Goal: Task Accomplishment & Management: Manage account settings

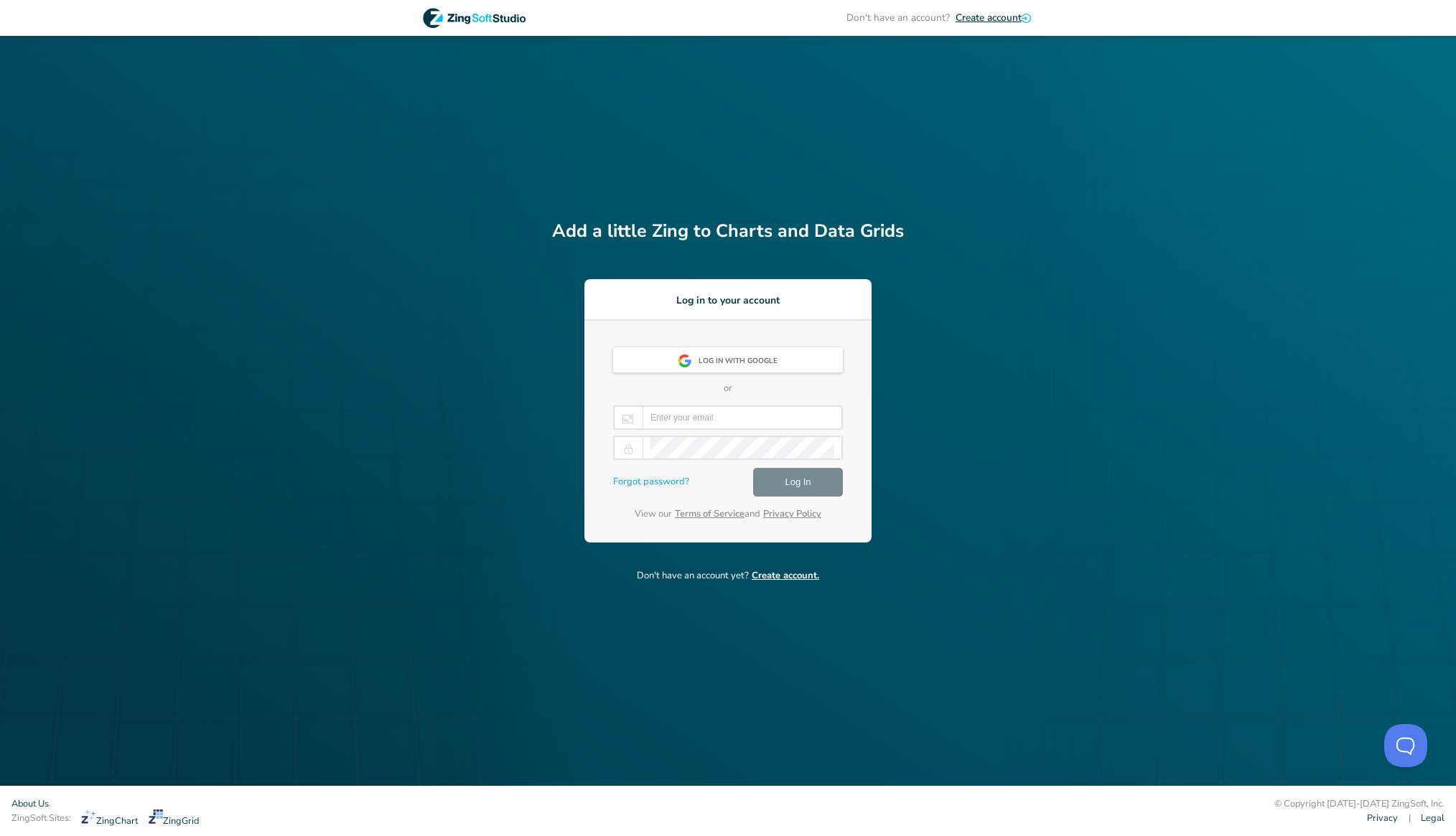
click at [743, 429] on div at bounding box center [728, 418] width 229 height 25
click at [743, 427] on input "email" at bounding box center [742, 418] width 184 height 22
paste input "[PERSON_NAME][EMAIL_ADDRESS][DOMAIN_NAME]"
type input "[PERSON_NAME][EMAIL_ADDRESS][DOMAIN_NAME]"
click at [646, 444] on div at bounding box center [743, 447] width 200 height 23
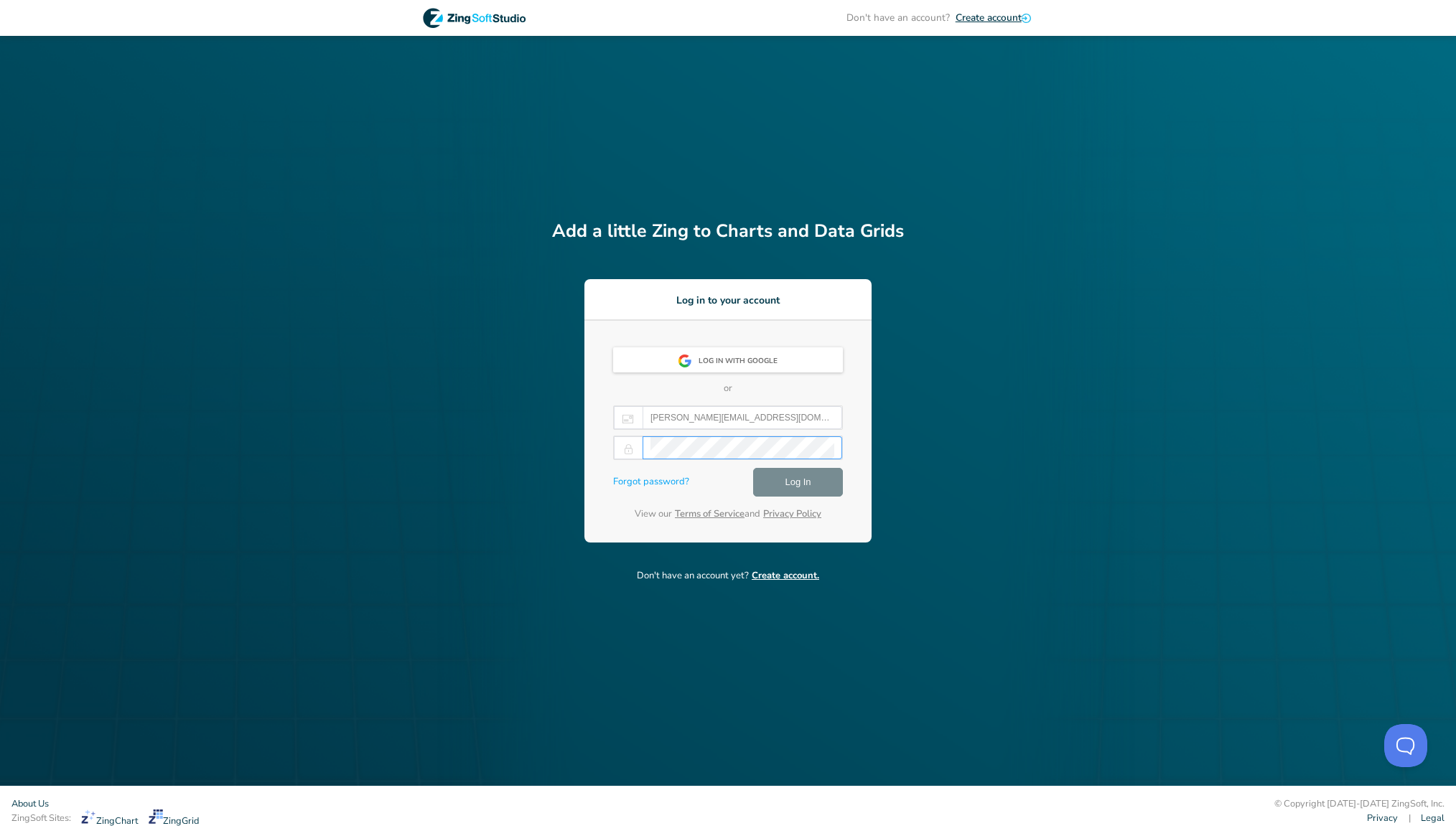
click at [804, 487] on span "Log In" at bounding box center [798, 482] width 26 height 17
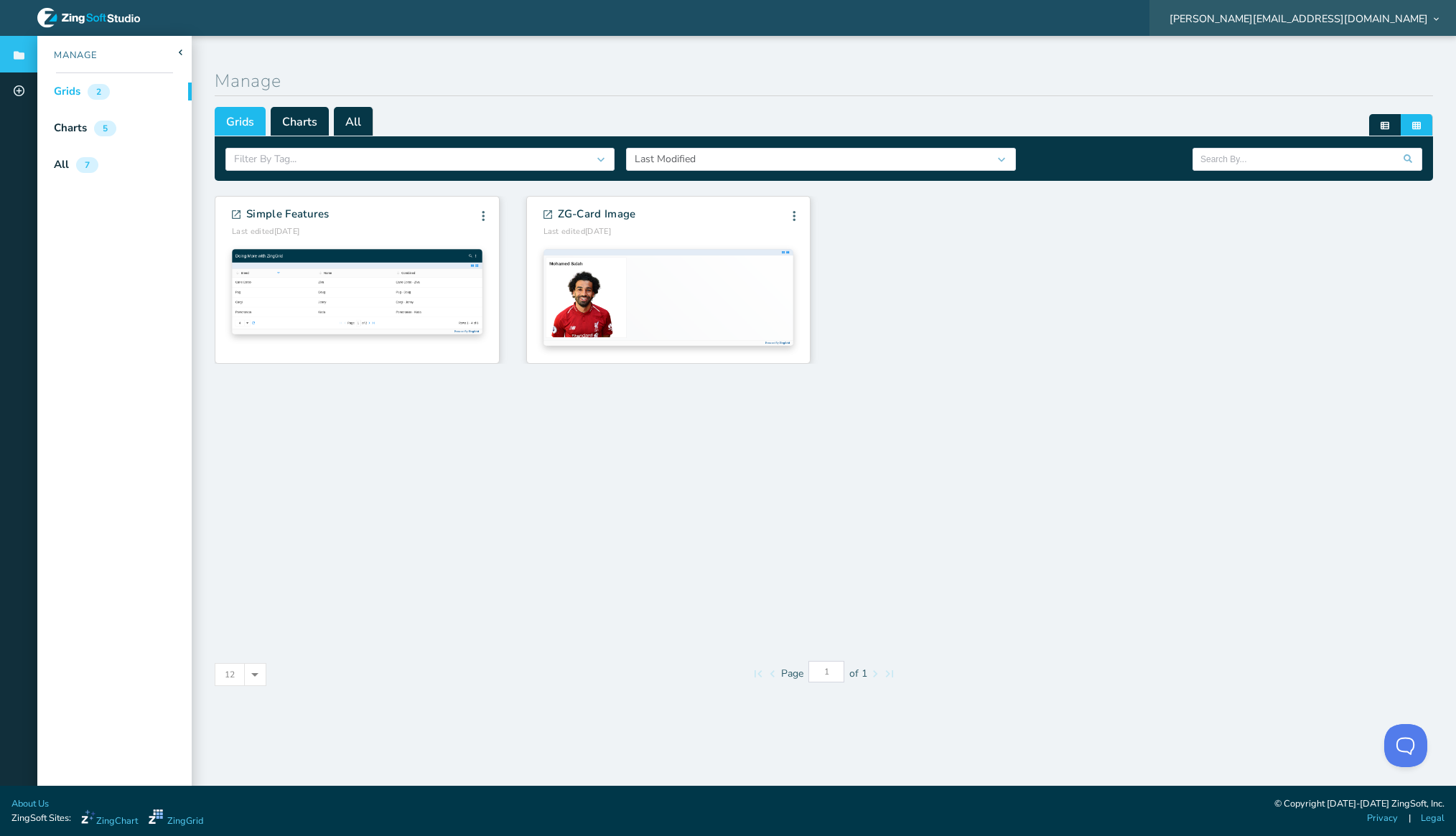
click at [1419, 17] on span "[PERSON_NAME][EMAIL_ADDRESS][DOMAIN_NAME]" at bounding box center [1298, 18] width 258 height 10
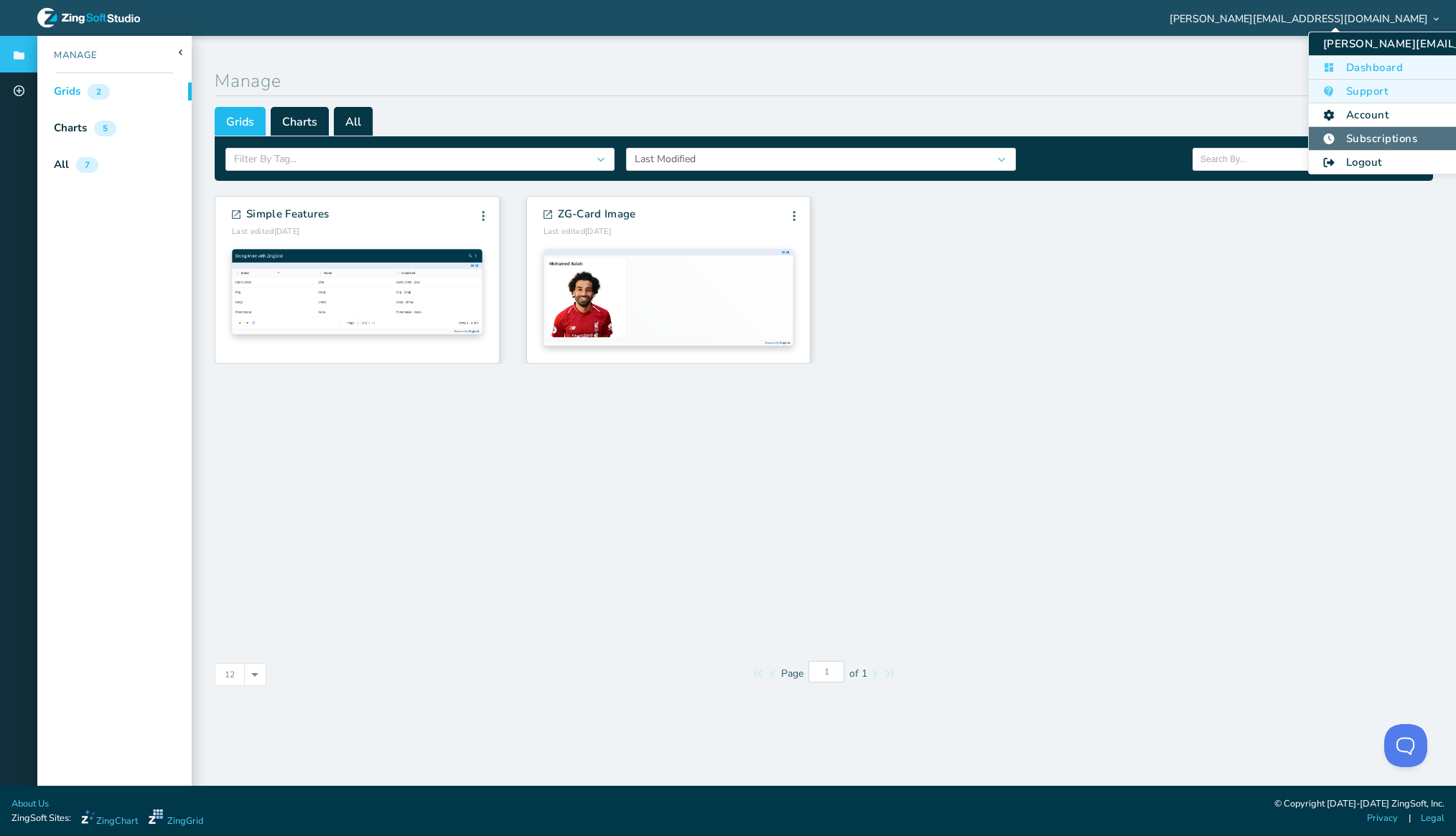
click at [1373, 138] on li "Subscriptions" at bounding box center [1466, 139] width 316 height 24
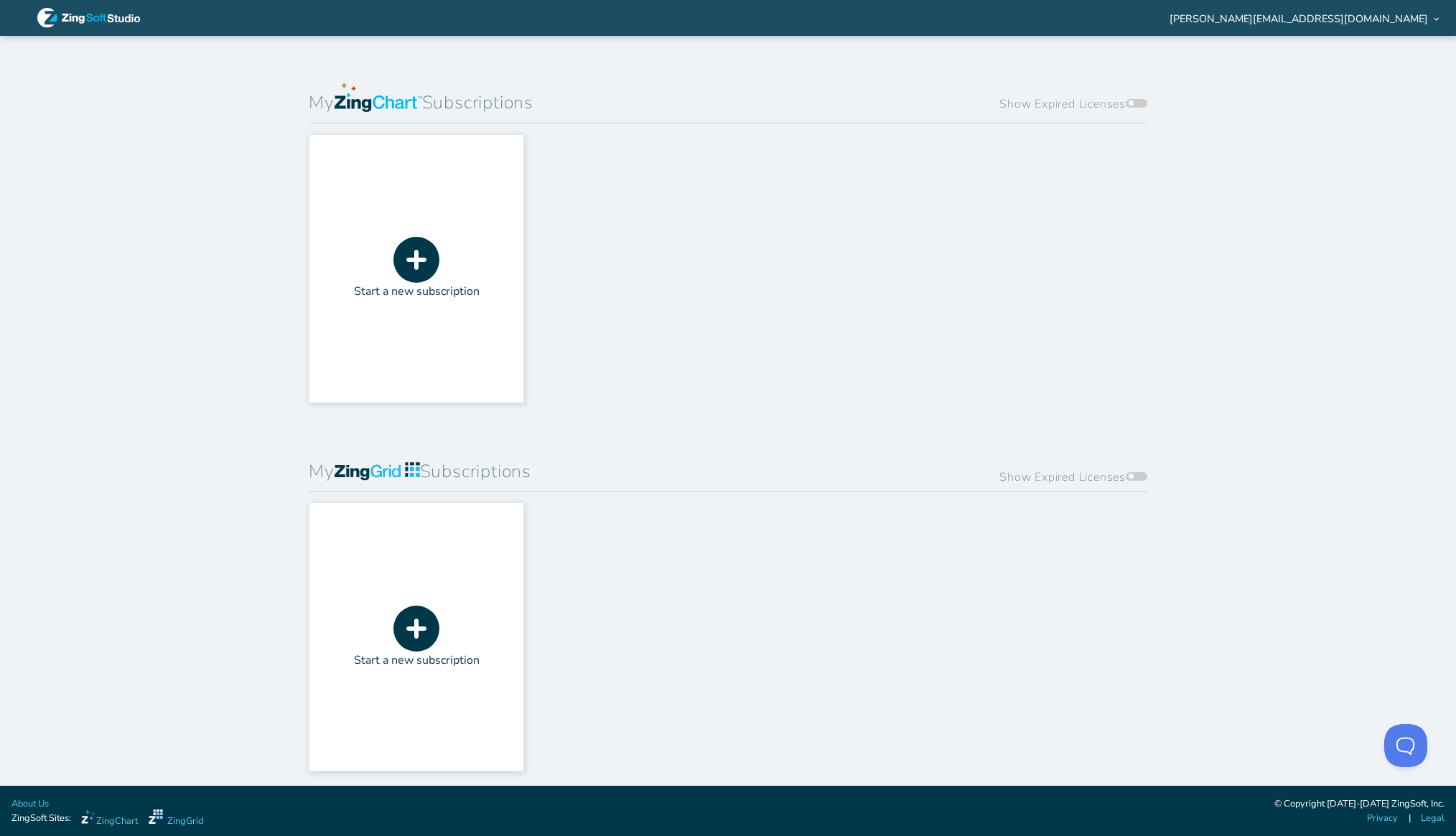
click at [395, 253] on icon at bounding box center [416, 260] width 46 height 46
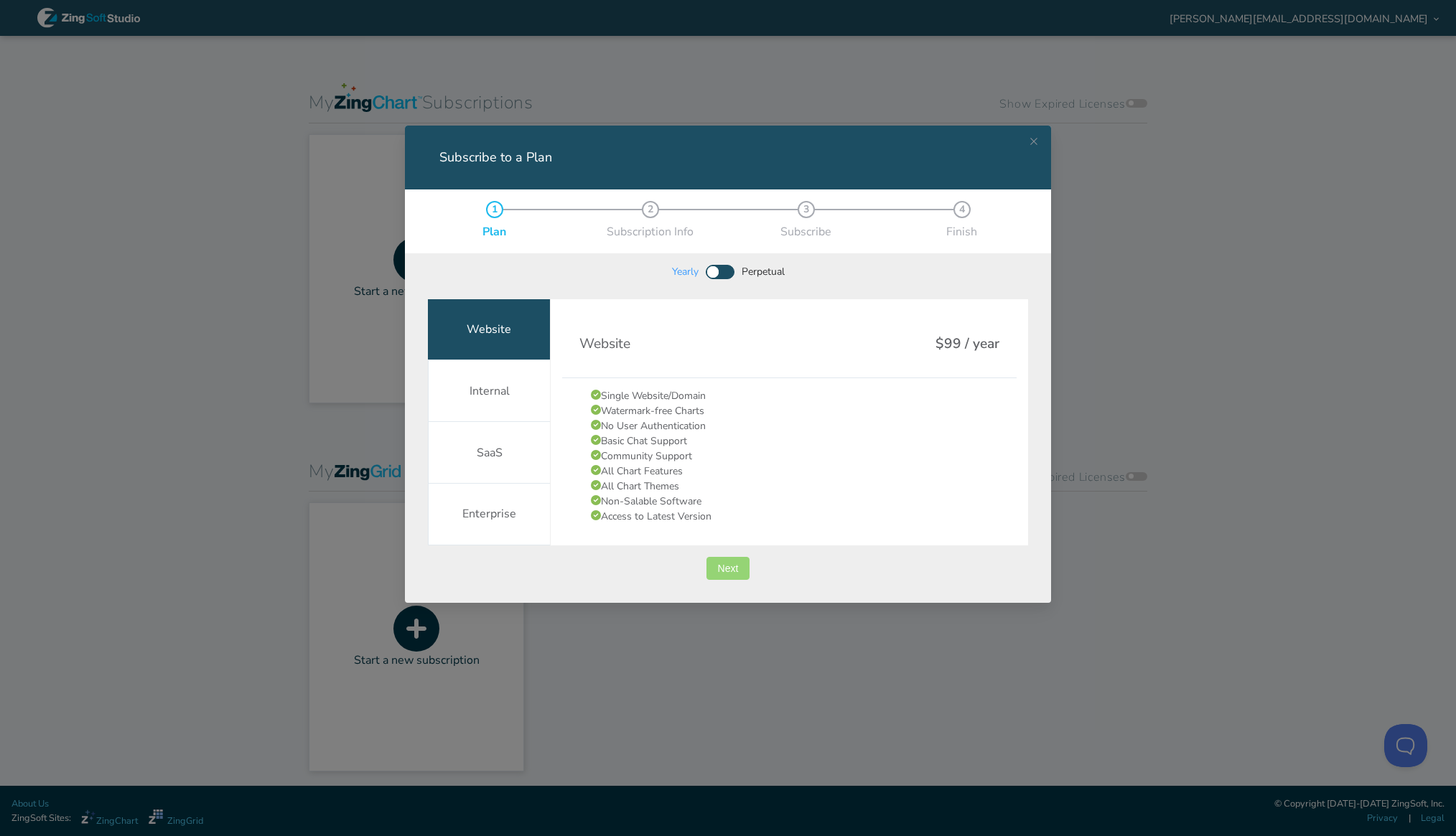
click at [718, 567] on span "Next" at bounding box center [728, 568] width 21 height 10
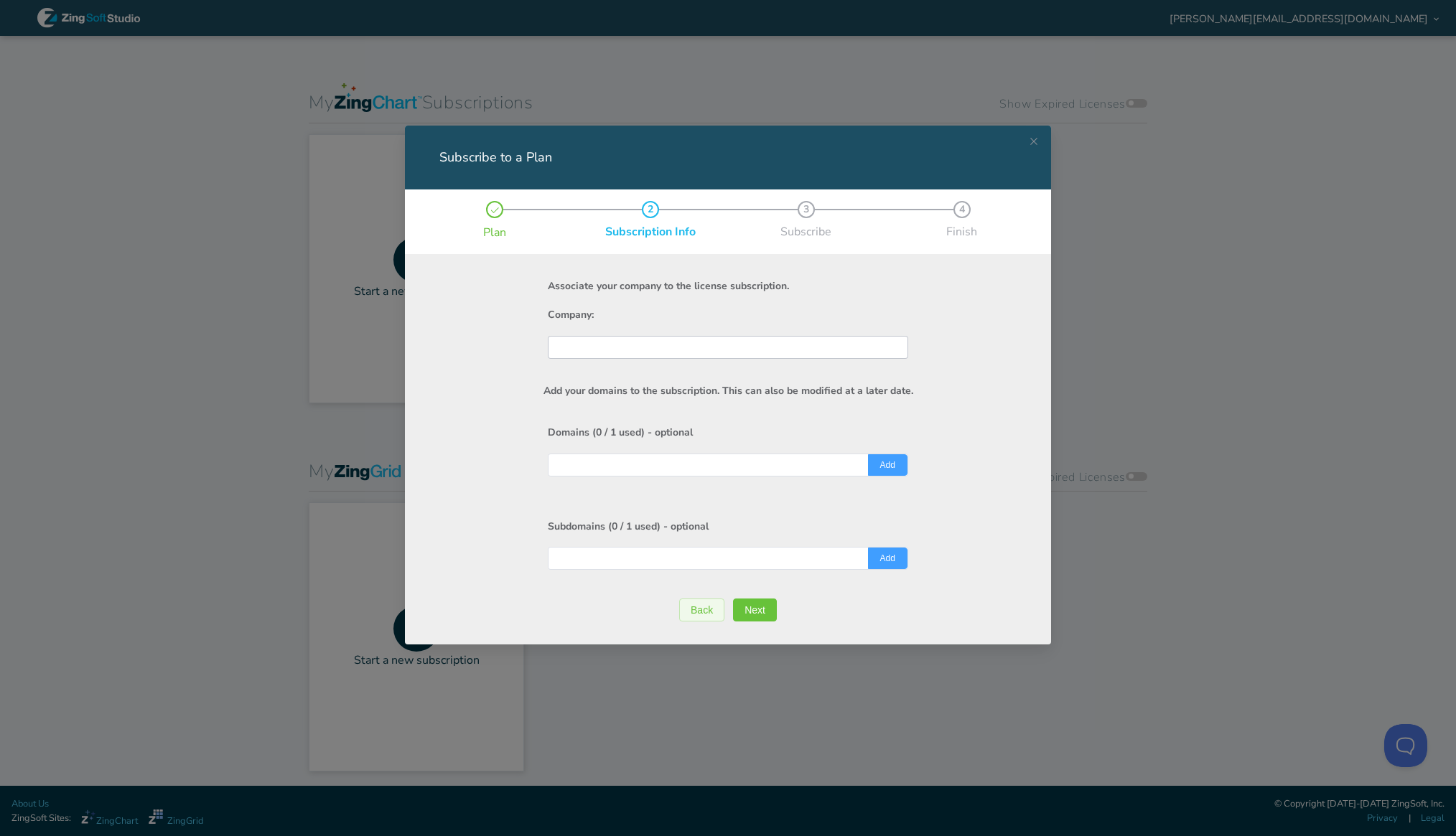
click at [603, 346] on input "Subscribe to a Plan" at bounding box center [728, 347] width 345 height 22
type input "L"
type input "ASL"
click at [584, 462] on input "Subscribe to a Plan" at bounding box center [728, 465] width 345 height 22
drag, startPoint x: 556, startPoint y: 463, endPoint x: 674, endPoint y: 462, distance: 118.0
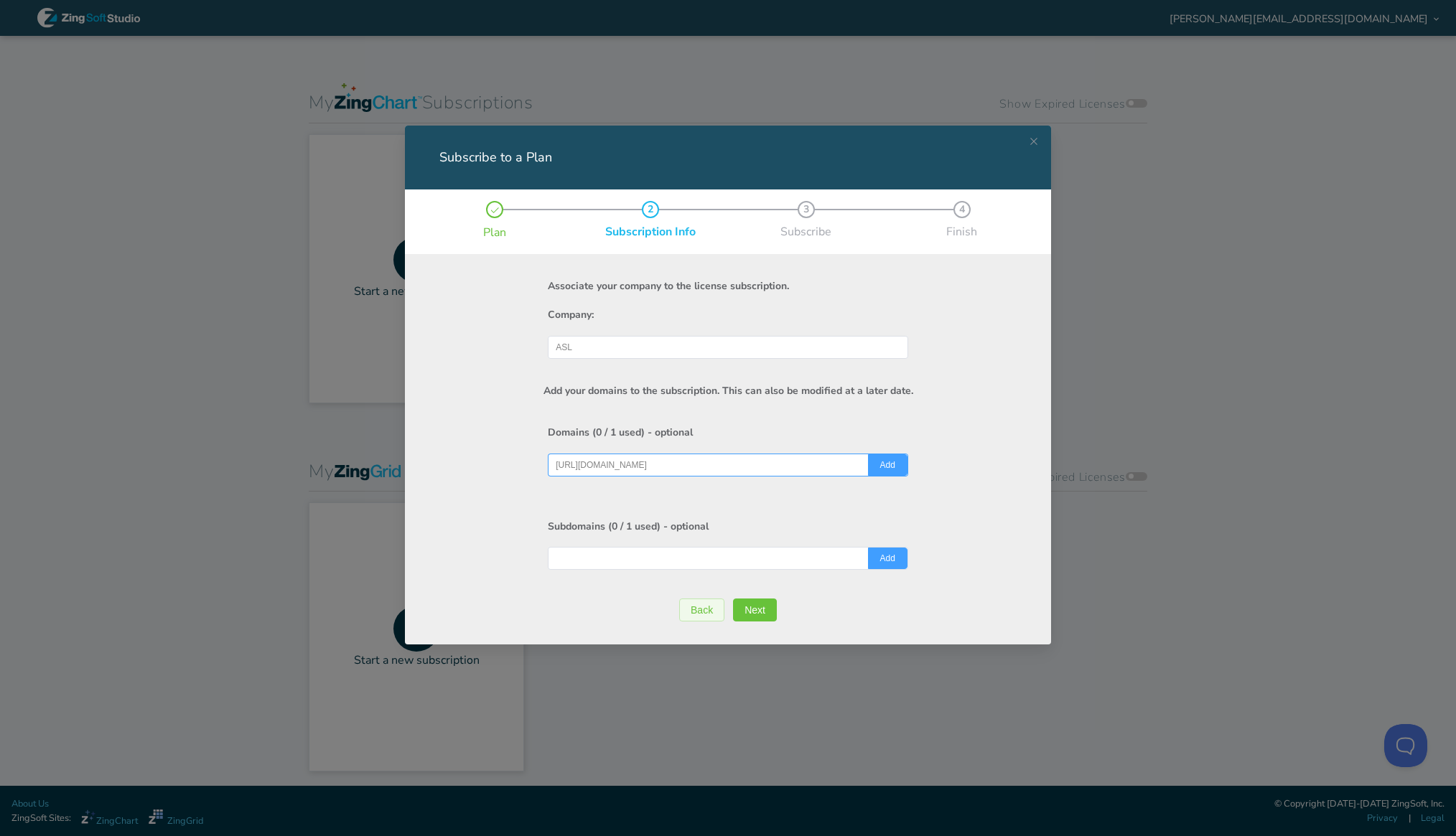
click at [674, 462] on input "https://liftwealth.co.nz" at bounding box center [728, 465] width 345 height 22
type input "https://liftwealth.co.nz"
click at [591, 558] on input "Subscribe to a Plan" at bounding box center [728, 558] width 345 height 22
paste input "https://liftwealth.co.nz"
click at [582, 555] on input "https://liftwealth.co.nz" at bounding box center [728, 558] width 345 height 22
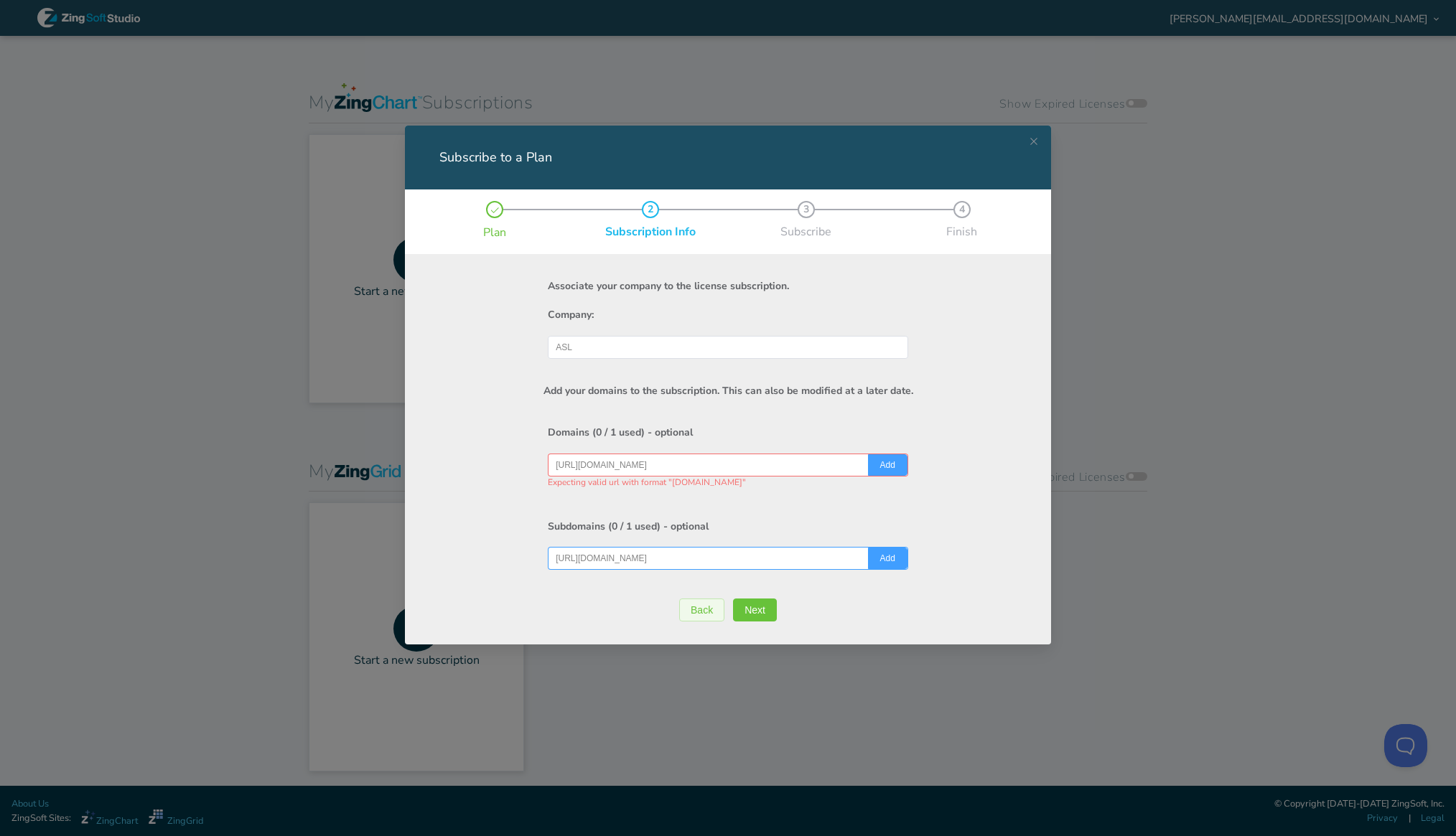
type input "https://client.liftwealth.co.nz"
drag, startPoint x: 582, startPoint y: 462, endPoint x: 540, endPoint y: 465, distance: 42.1
click at [540, 465] on div "Add your domains to the subscription. This can also be modified at a later date…" at bounding box center [728, 496] width 600 height 275
type input "liftwealth.co.nz"
click at [705, 558] on input "https://client.liftwealth.co.nz" at bounding box center [728, 558] width 345 height 22
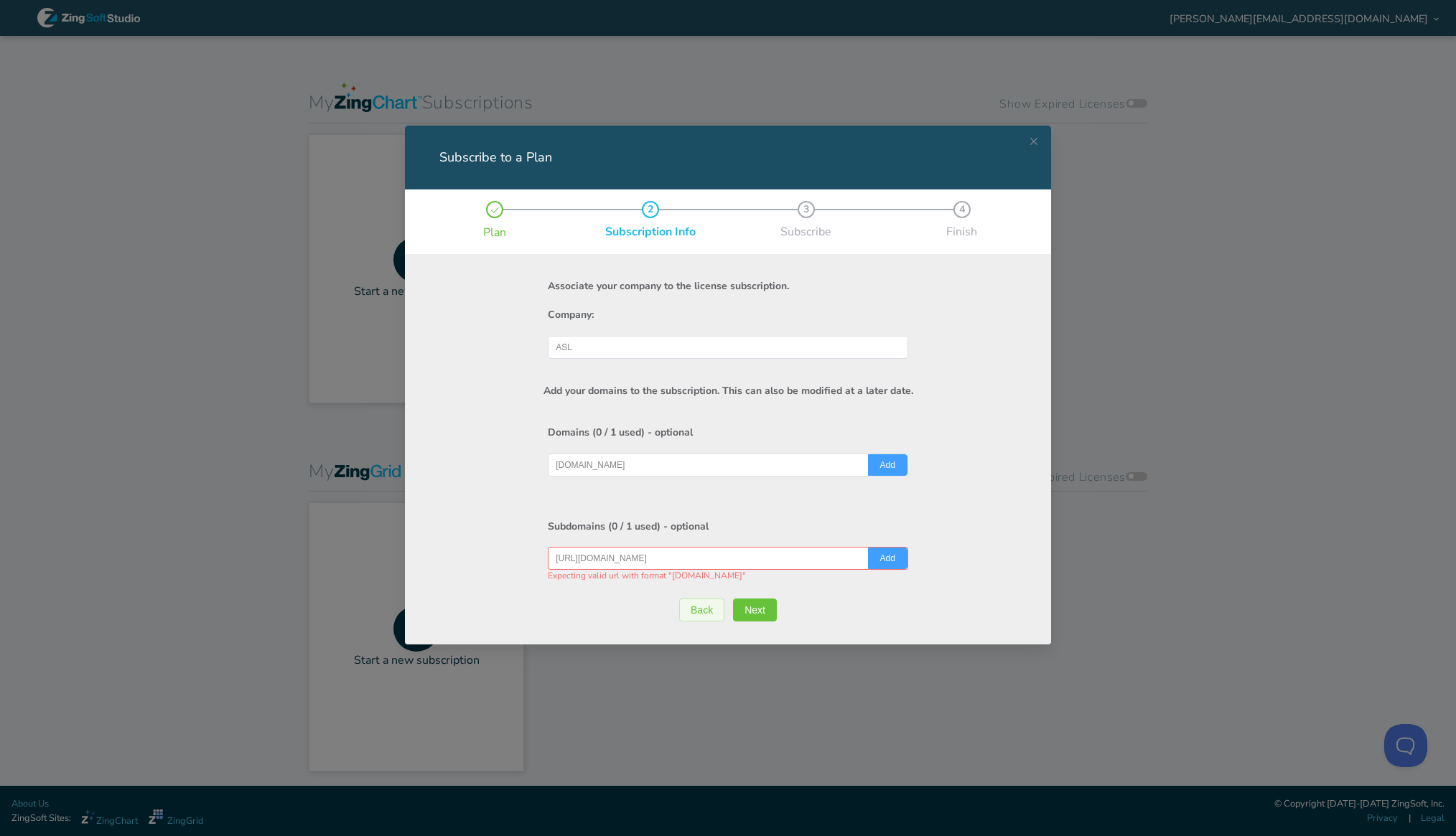
click at [705, 558] on input "https://client.liftwealth.co.nz" at bounding box center [728, 558] width 345 height 22
paste input "Subscribe to a Plan"
type input "client.liftwealth.co.nz"
click at [612, 619] on div "Add your domains to the subscription. This can also be modified at a later date…" at bounding box center [728, 496] width 600 height 275
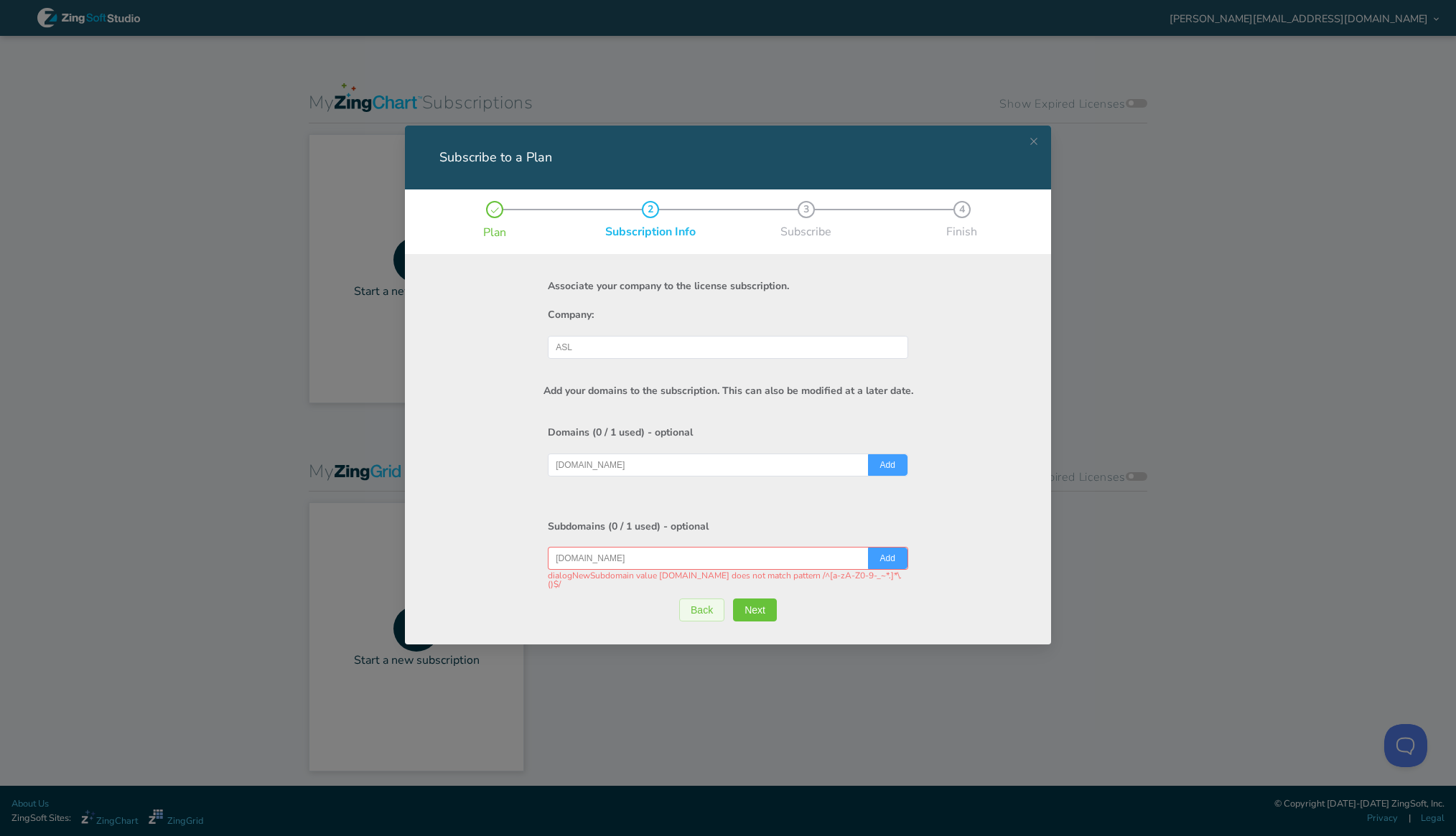
drag, startPoint x: 652, startPoint y: 557, endPoint x: 577, endPoint y: 561, distance: 75.1
click at [577, 561] on input "client.liftwealth.co.nz" at bounding box center [728, 558] width 345 height 22
drag, startPoint x: 630, startPoint y: 462, endPoint x: 523, endPoint y: 468, distance: 107.2
click at [523, 468] on div "Add your domains to the subscription. This can also be modified at a later date…" at bounding box center [728, 496] width 600 height 275
click at [467, 469] on div "Add your domains to the subscription. This can also be modified at a later date…" at bounding box center [728, 496] width 600 height 275
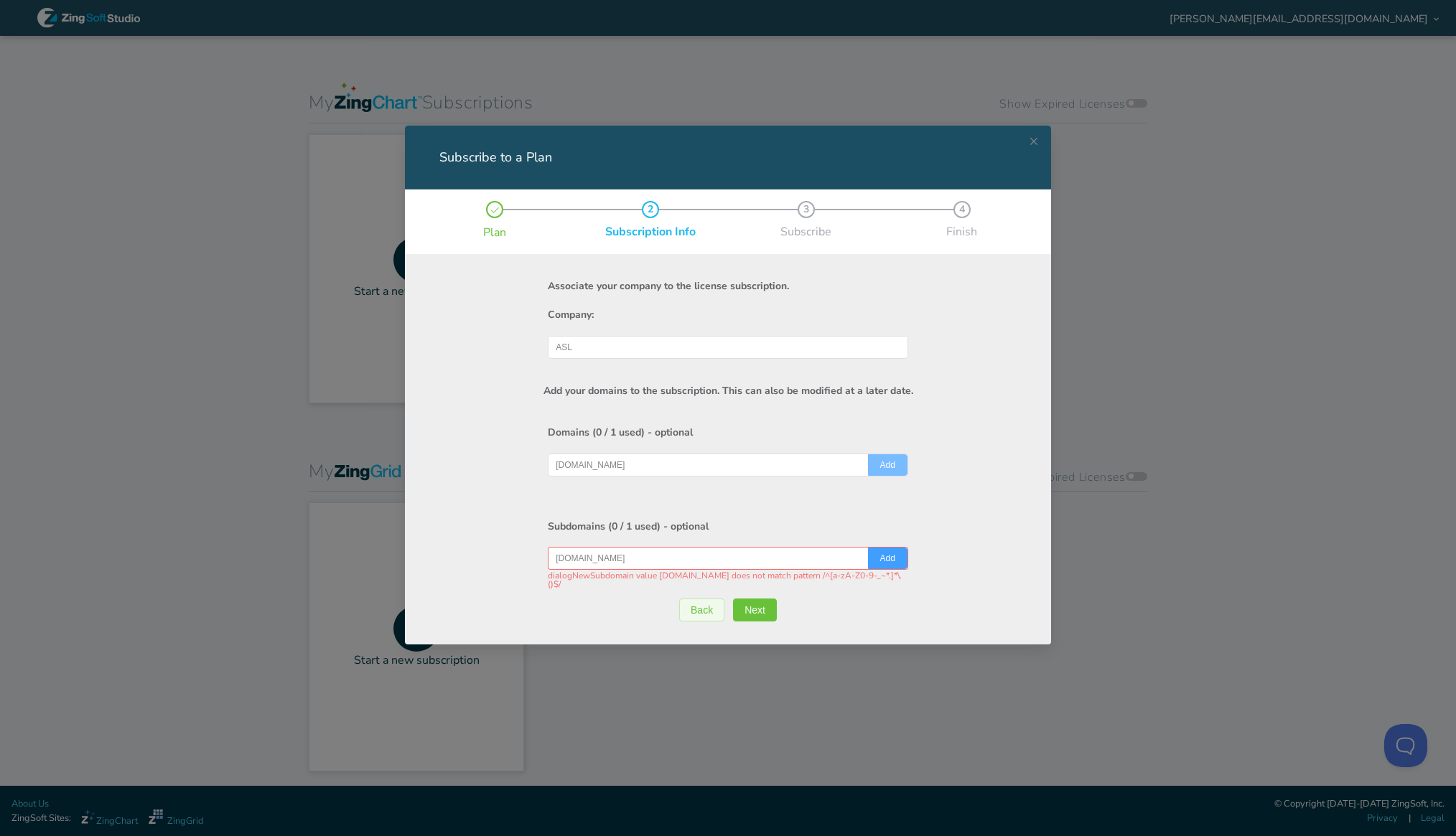
click at [885, 463] on span "Add" at bounding box center [888, 465] width 15 height 9
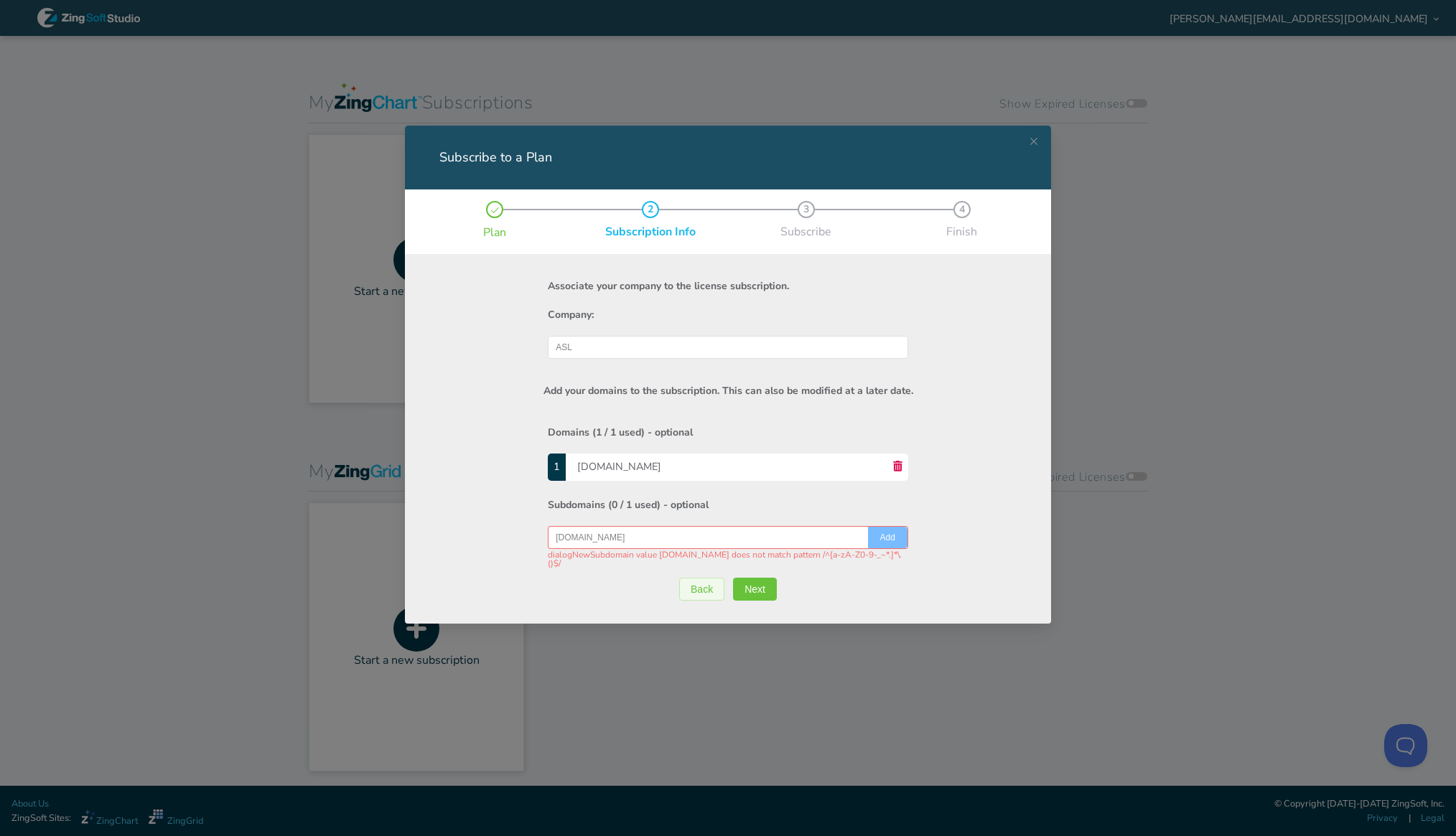
click at [898, 537] on button "Add" at bounding box center [887, 537] width 39 height 22
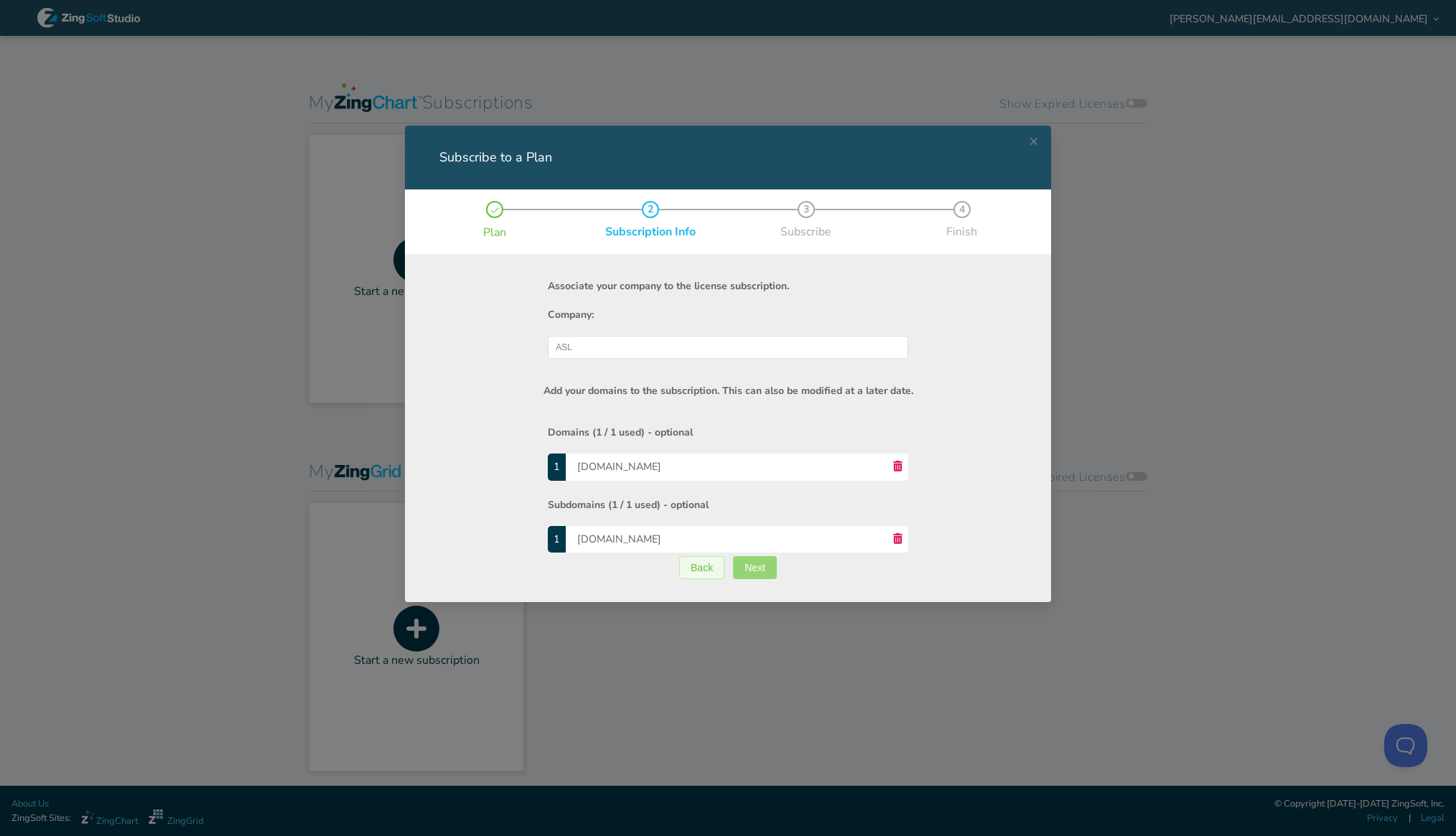
click at [763, 564] on span "Next" at bounding box center [755, 567] width 21 height 10
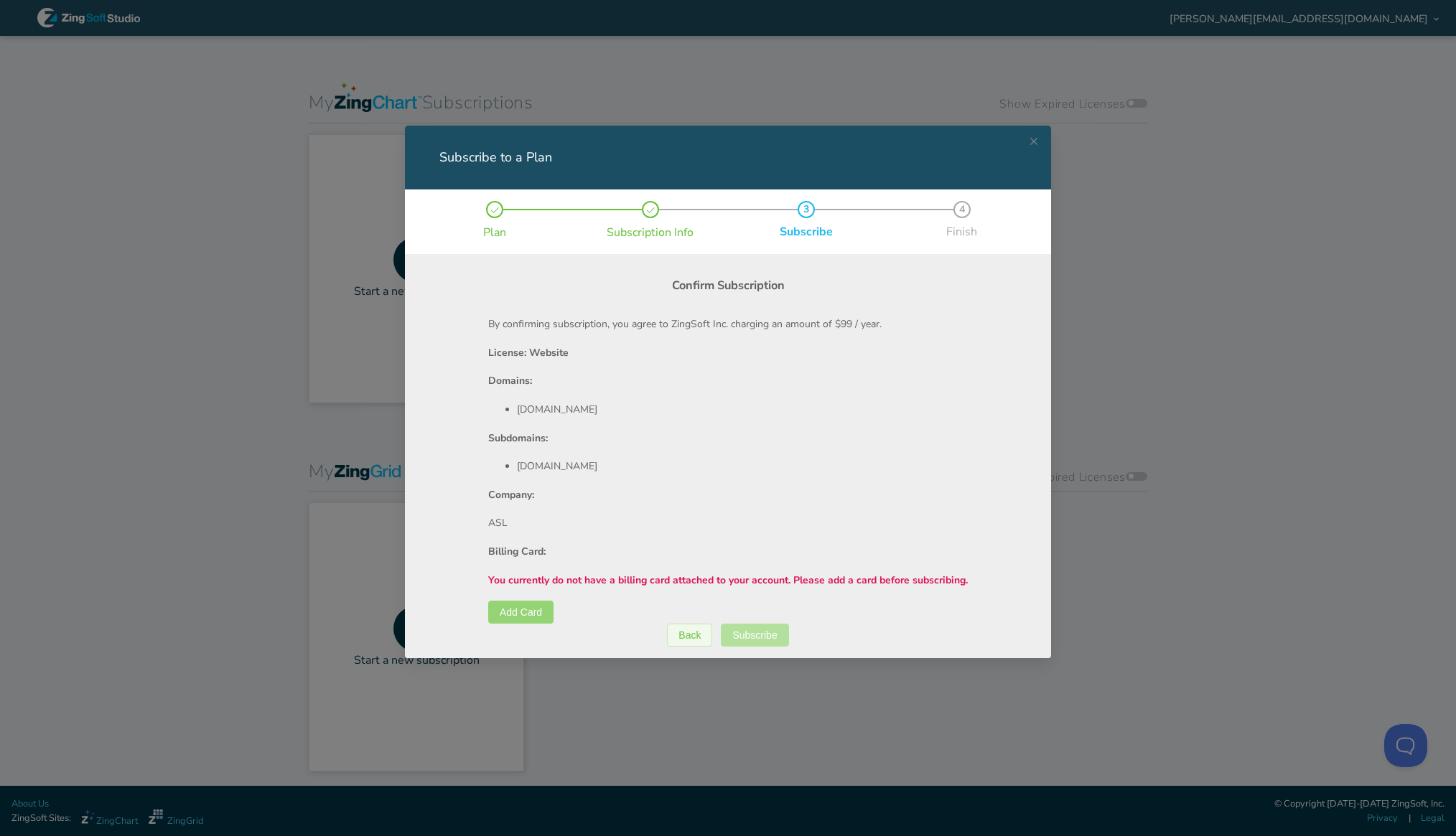
click at [508, 611] on span "Add Card" at bounding box center [521, 611] width 42 height 10
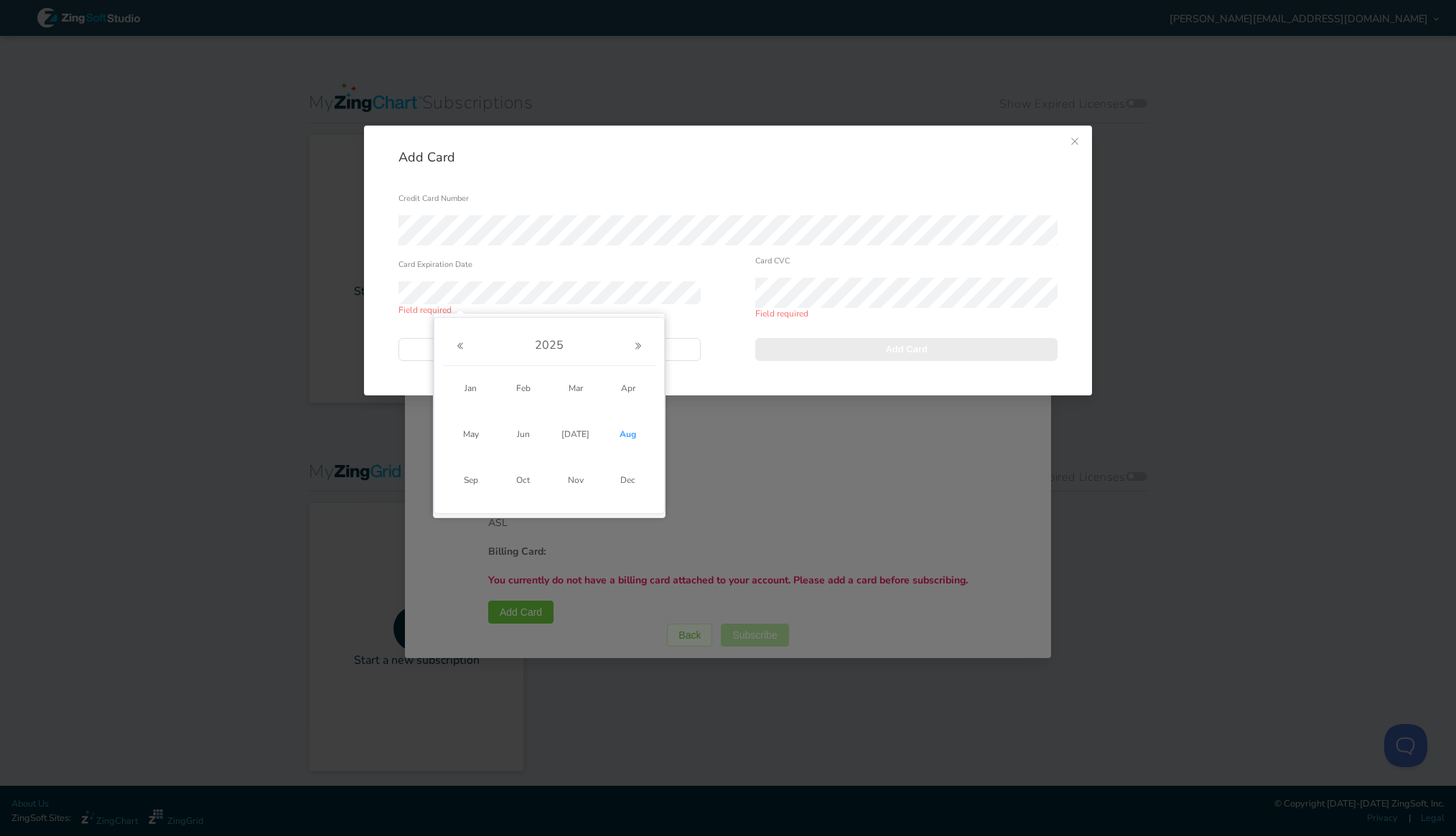
click at [621, 432] on span "Aug" at bounding box center [628, 434] width 39 height 26
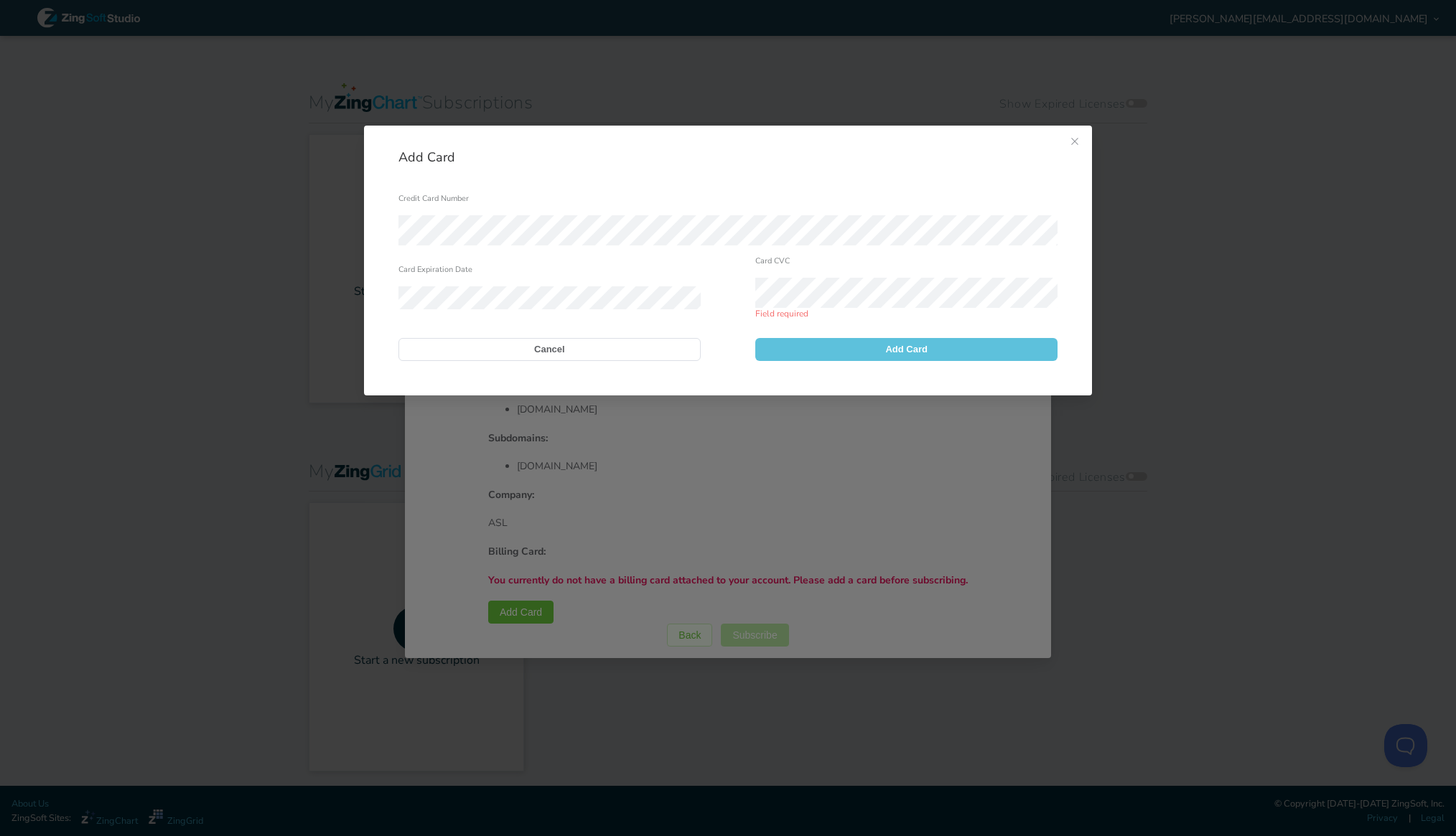
click at [839, 354] on button "Add Card" at bounding box center [906, 349] width 302 height 23
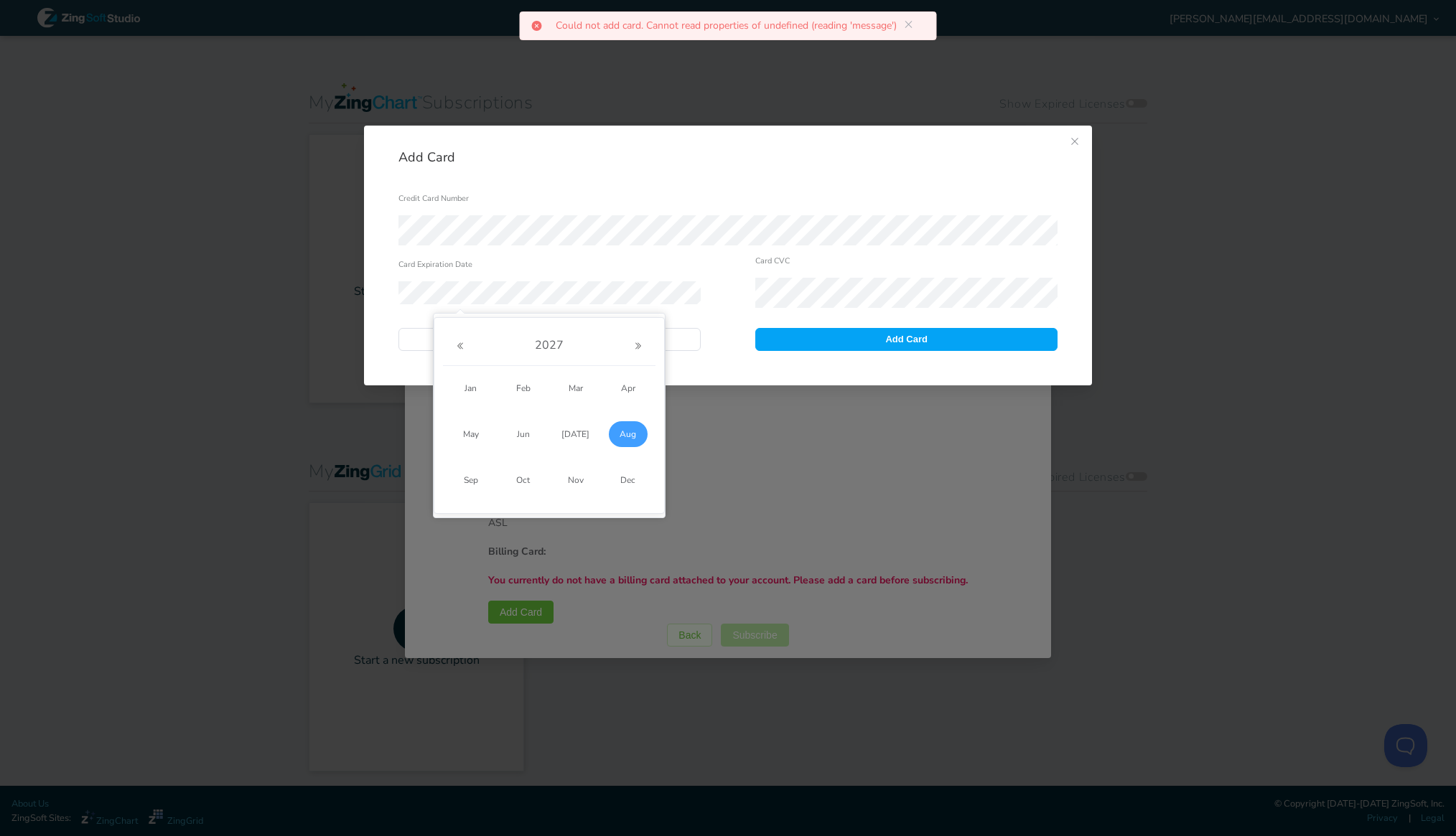
click at [630, 434] on span "Aug" at bounding box center [628, 434] width 39 height 26
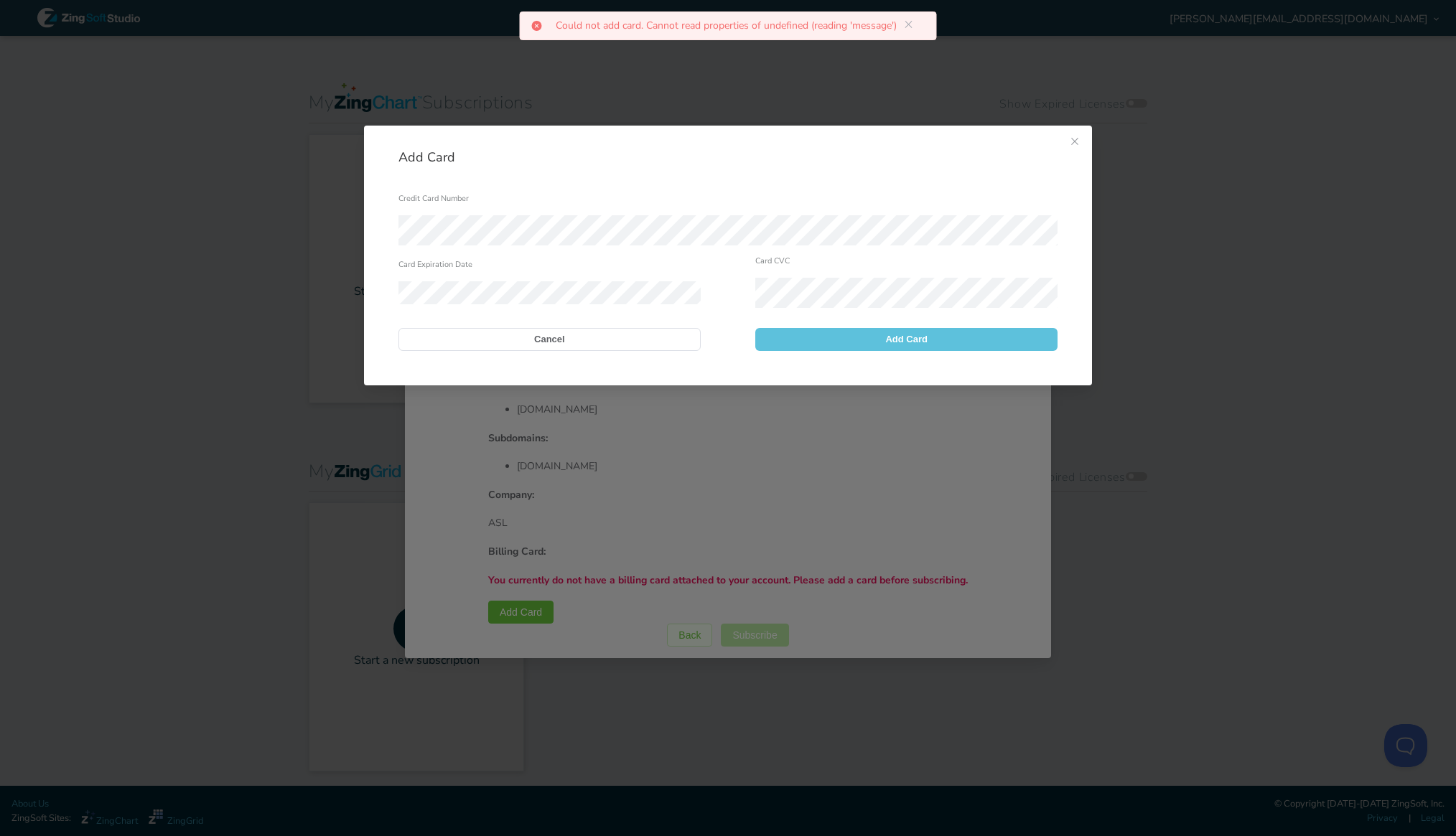
click at [791, 340] on button "Add Card" at bounding box center [906, 339] width 302 height 23
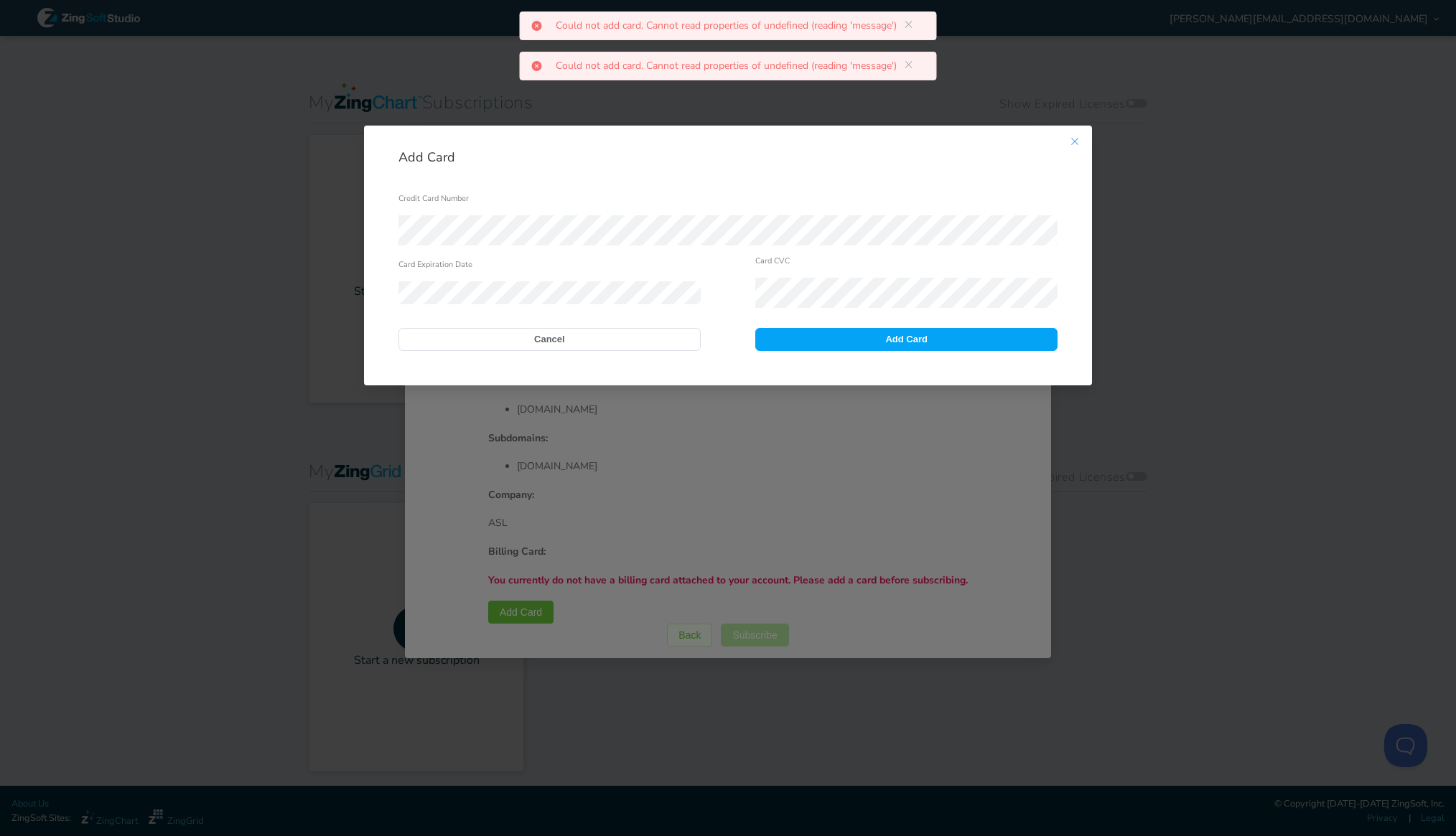
click at [1078, 141] on icon "Close this dialog" at bounding box center [1074, 141] width 11 height 11
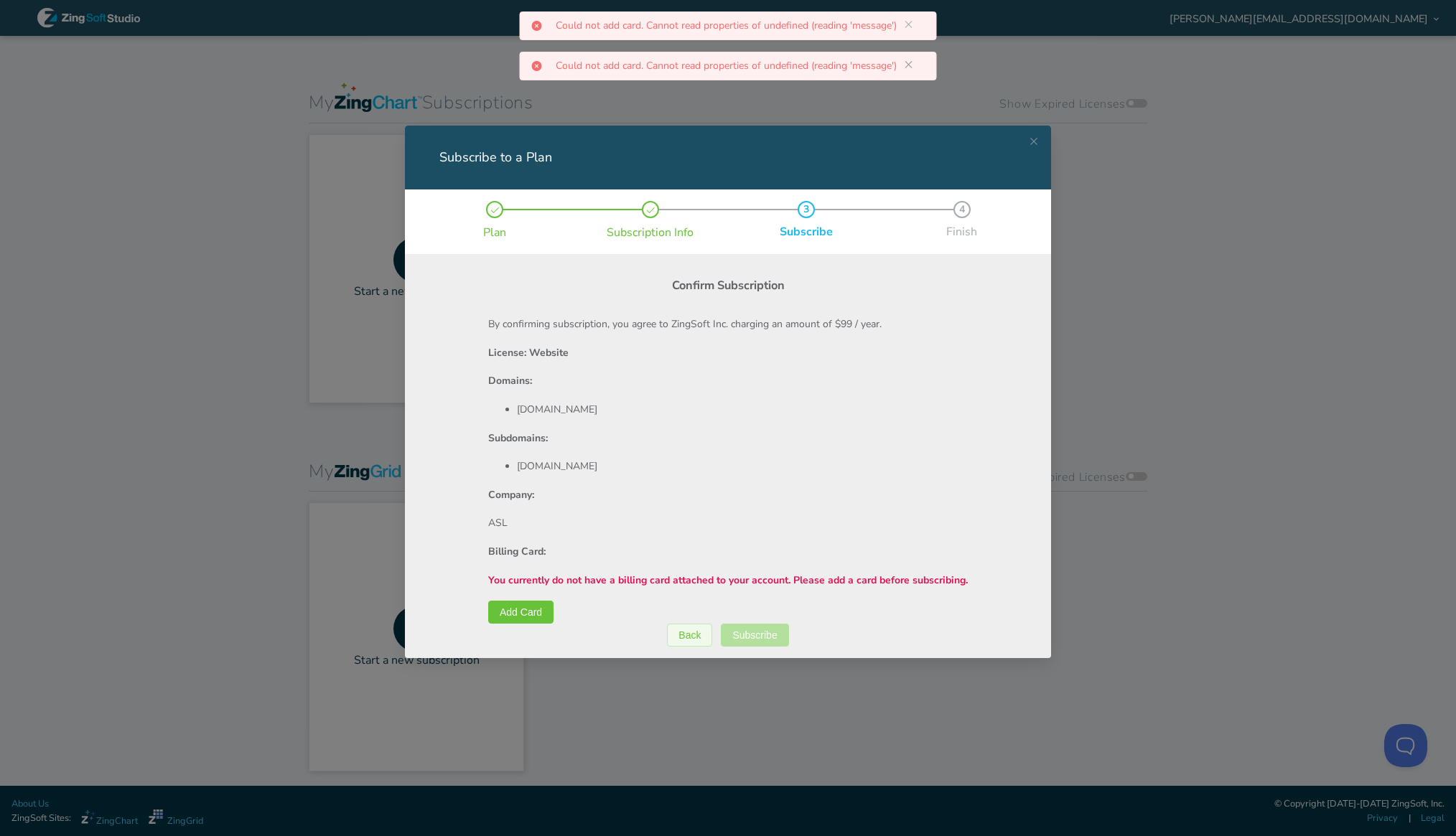
click at [909, 66] on icon at bounding box center [909, 65] width 7 height 7
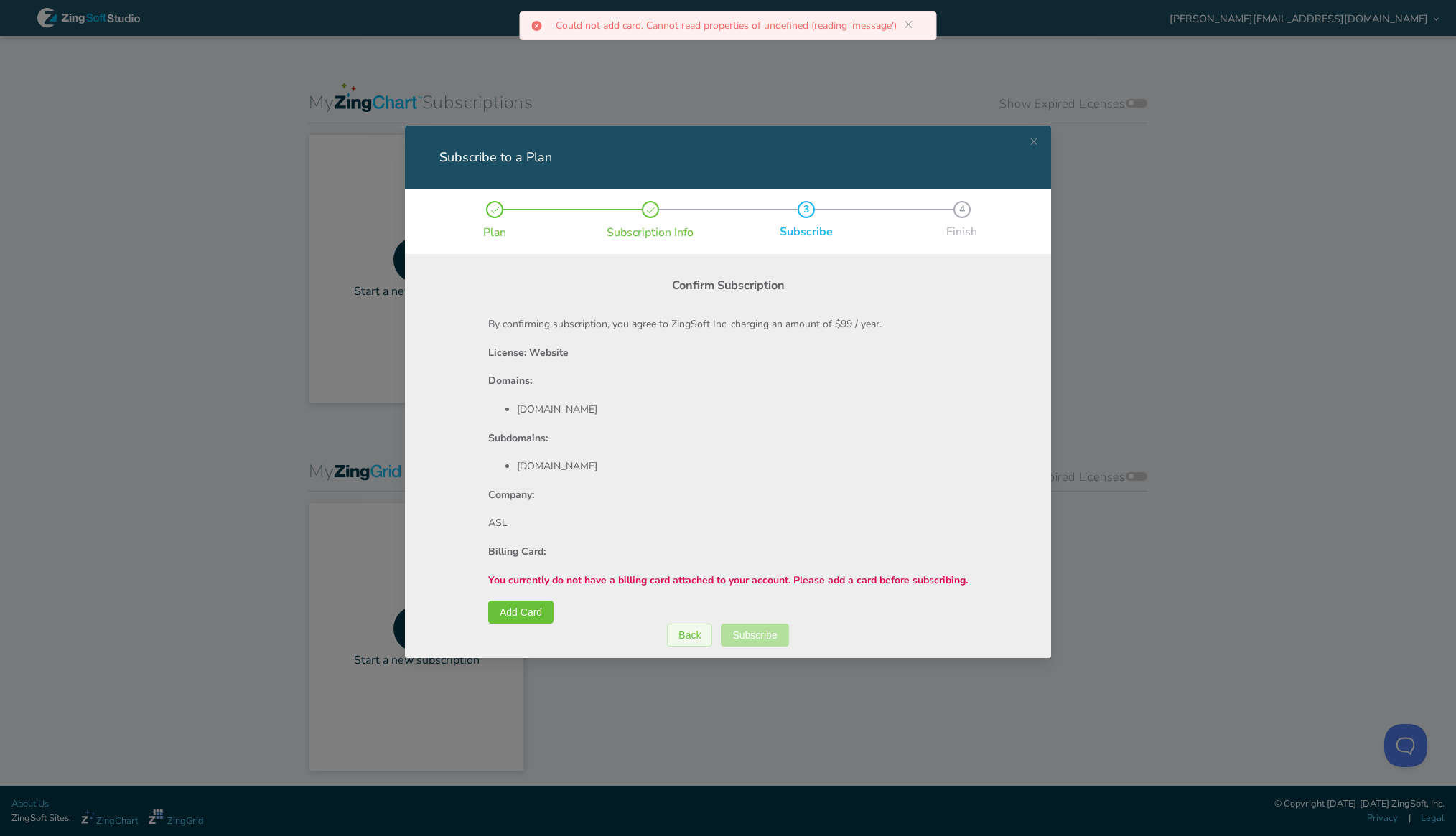
click at [908, 25] on icon at bounding box center [909, 24] width 11 height 11
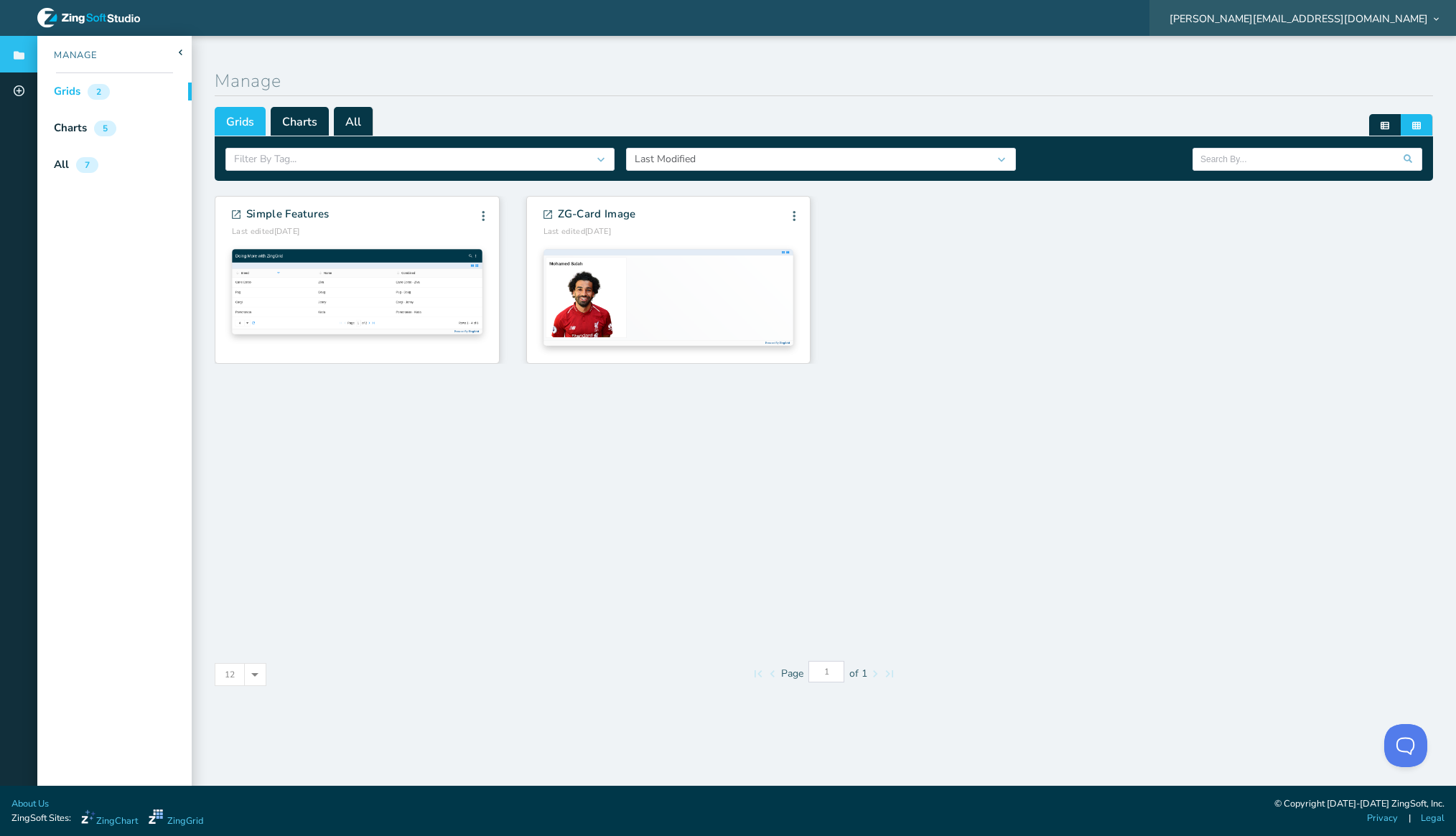
click at [1422, 17] on span "[PERSON_NAME][EMAIL_ADDRESS][DOMAIN_NAME]" at bounding box center [1298, 18] width 258 height 10
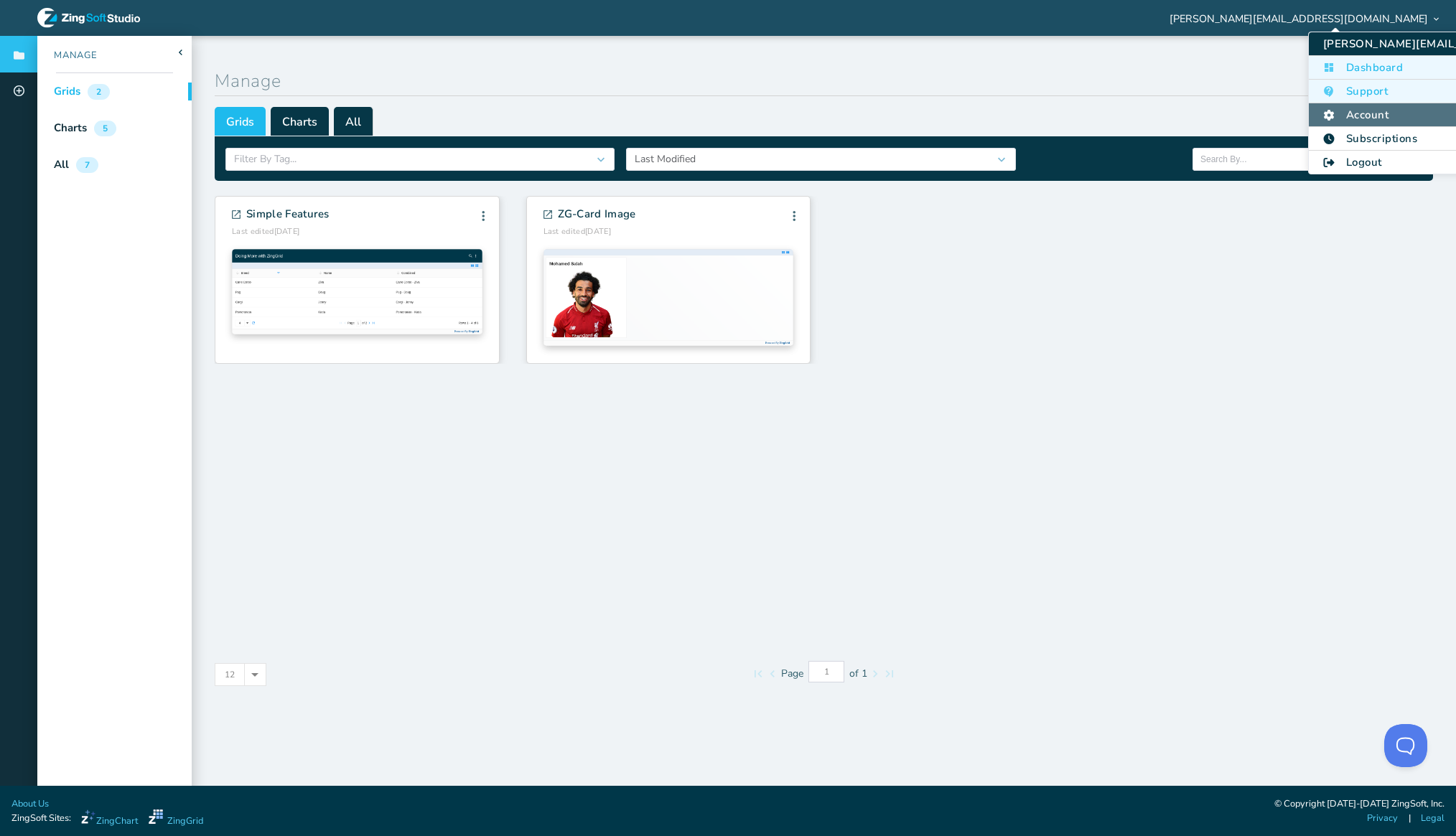
click at [1355, 112] on li "Account" at bounding box center [1466, 115] width 316 height 24
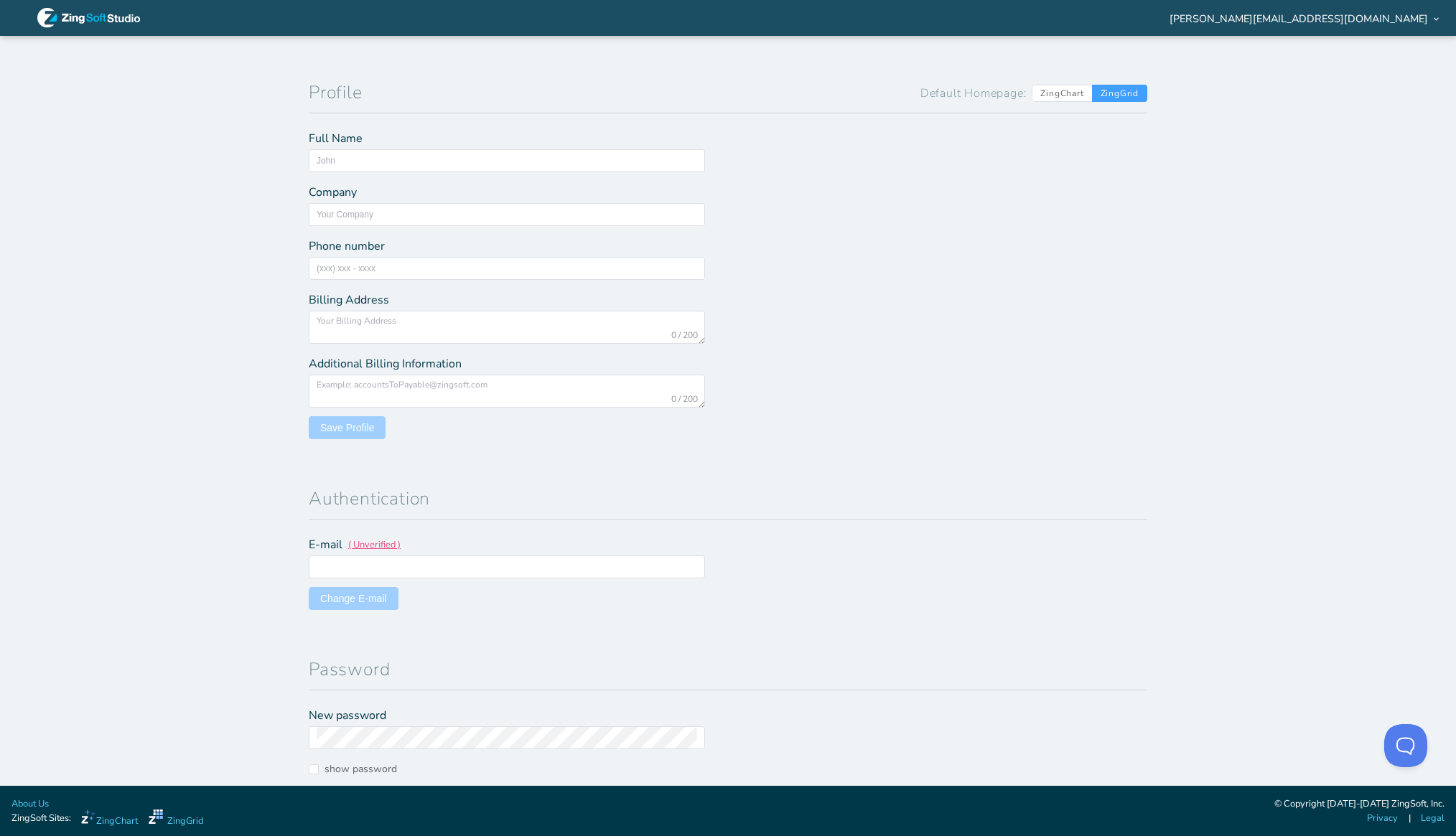
type input "ASL"
type input "[PERSON_NAME][EMAIL_ADDRESS][DOMAIN_NAME]"
click at [337, 153] on input "text" at bounding box center [506, 160] width 381 height 22
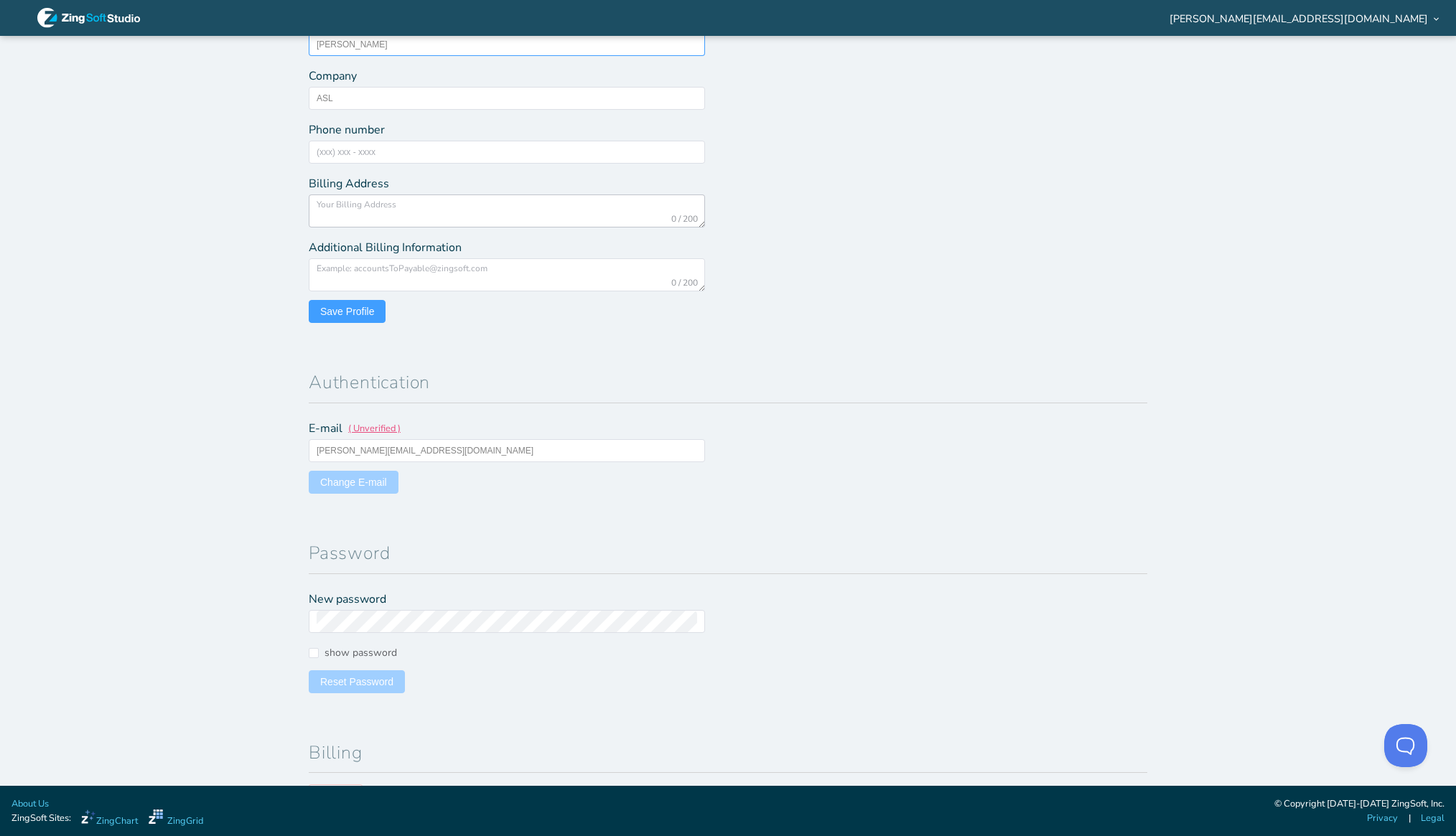
scroll to position [144, 0]
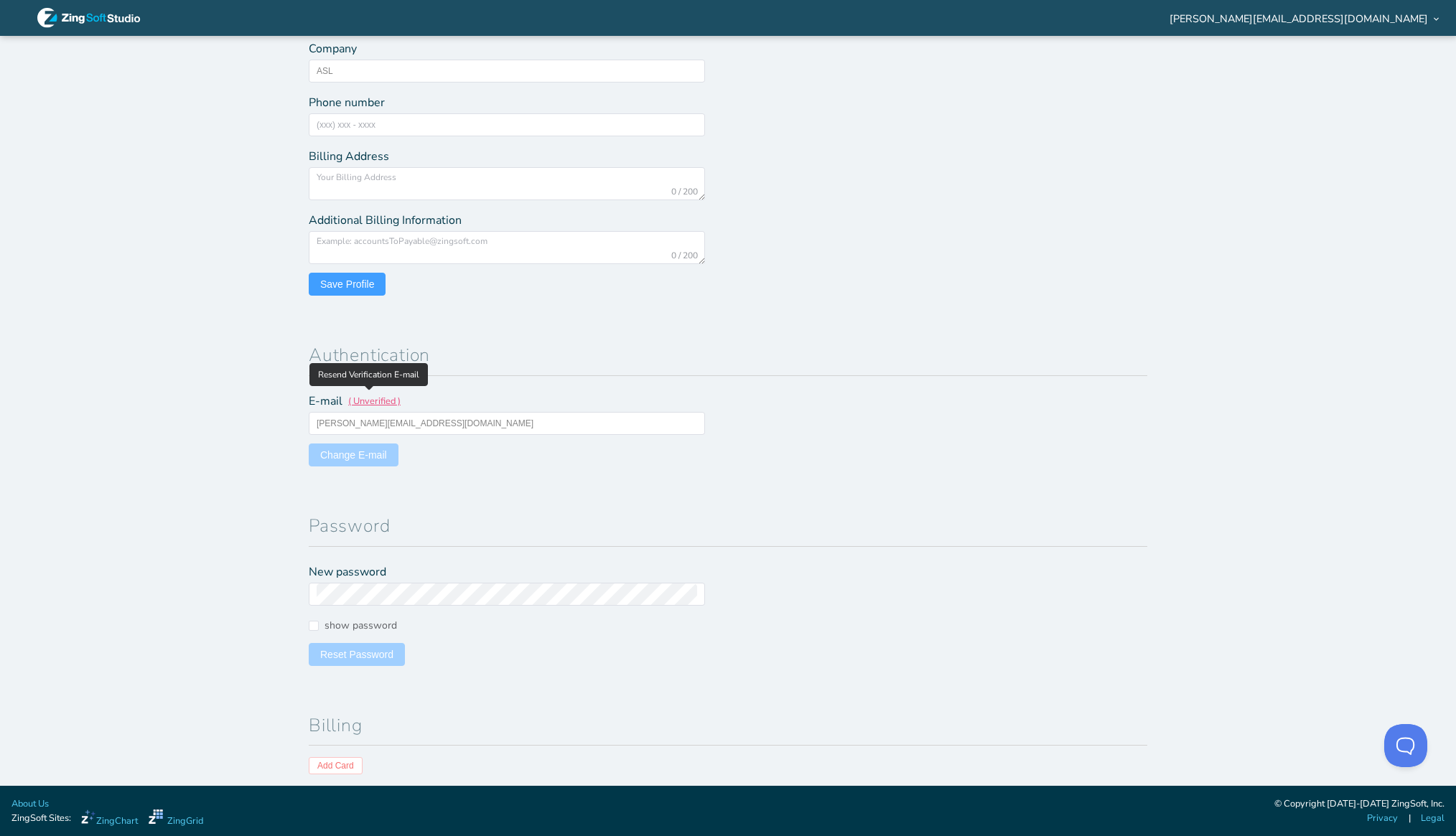
type input "Andy"
click at [360, 401] on span "( Unverified )" at bounding box center [374, 404] width 52 height 19
drag, startPoint x: 328, startPoint y: 427, endPoint x: 302, endPoint y: 427, distance: 26.0
click at [302, 427] on section "Profile Default Homepage: ZingChart ZingGrid Full Name Andy Company ASL Phone n…" at bounding box center [728, 339] width 862 height 893
drag, startPoint x: 340, startPoint y: 421, endPoint x: 288, endPoint y: 424, distance: 52.1
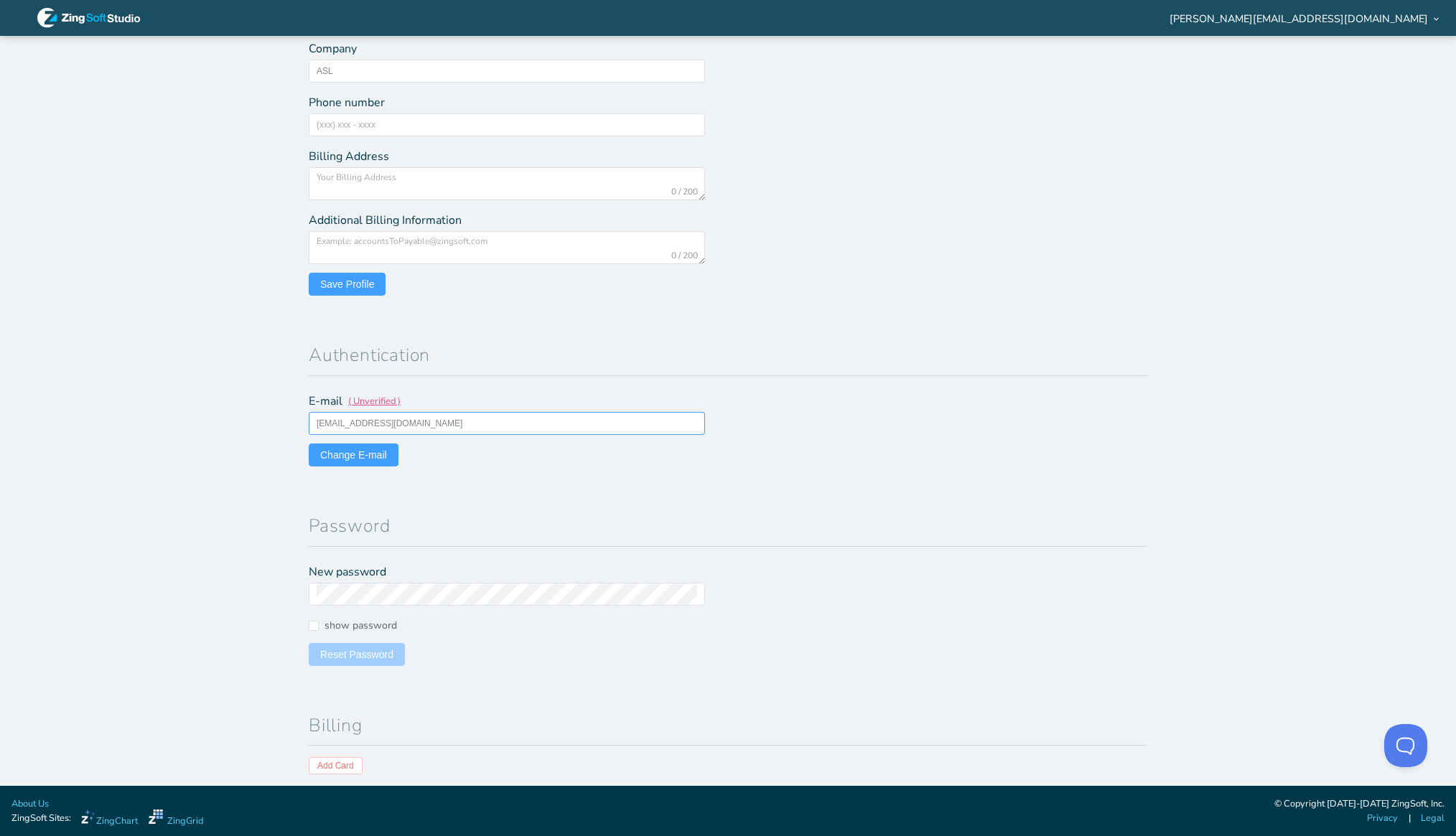
click at [288, 424] on section "Reminder: Complete your profile to help us better serve you! Profile Default Ho…" at bounding box center [728, 410] width 1456 height 750
type input "[PERSON_NAME][EMAIL_ADDRESS][DOMAIN_NAME]"
click at [226, 518] on section "Reminder: Complete your profile to help us better serve you! Profile Default Ho…" at bounding box center [728, 410] width 1456 height 750
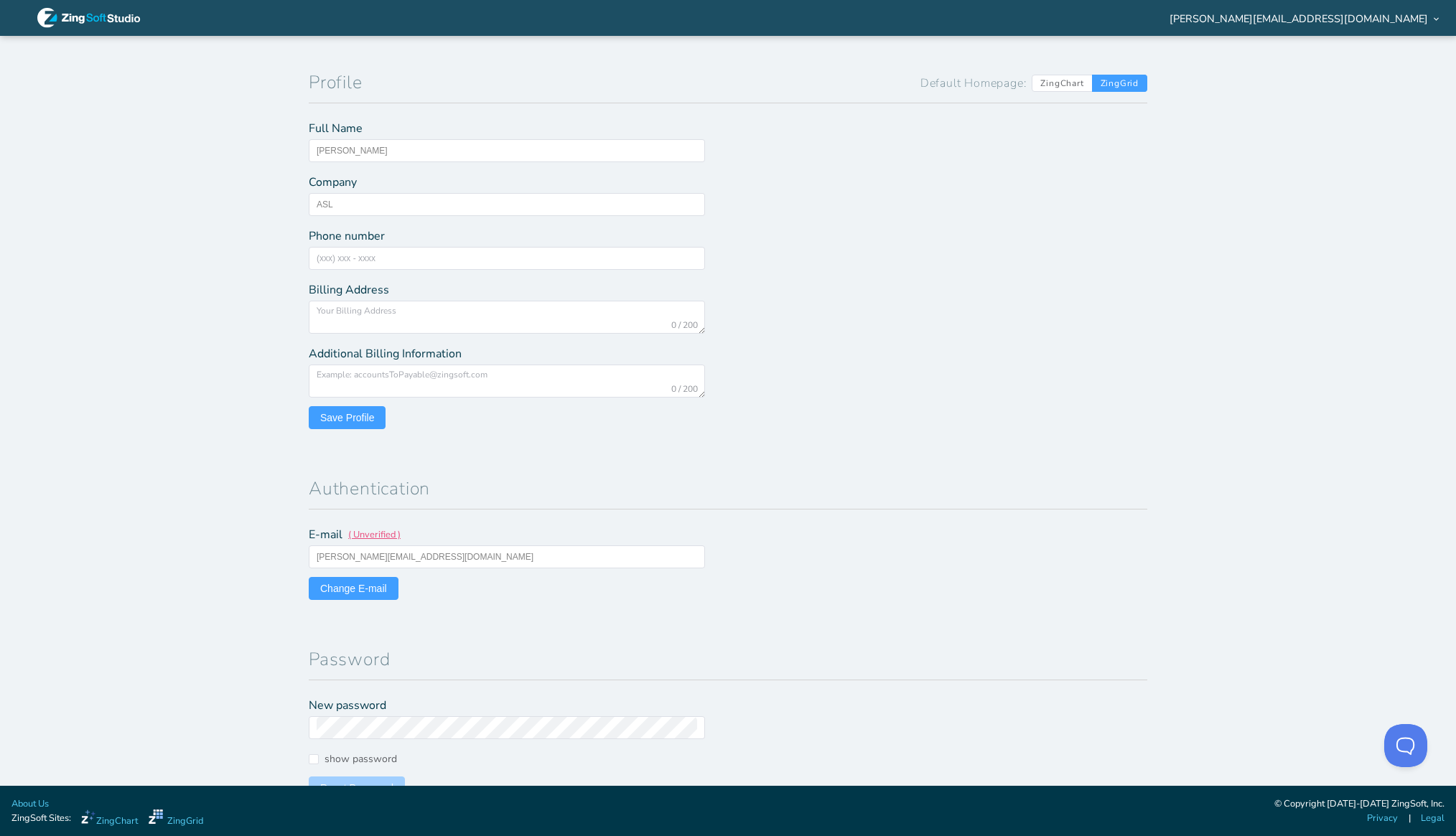
scroll to position [0, 0]
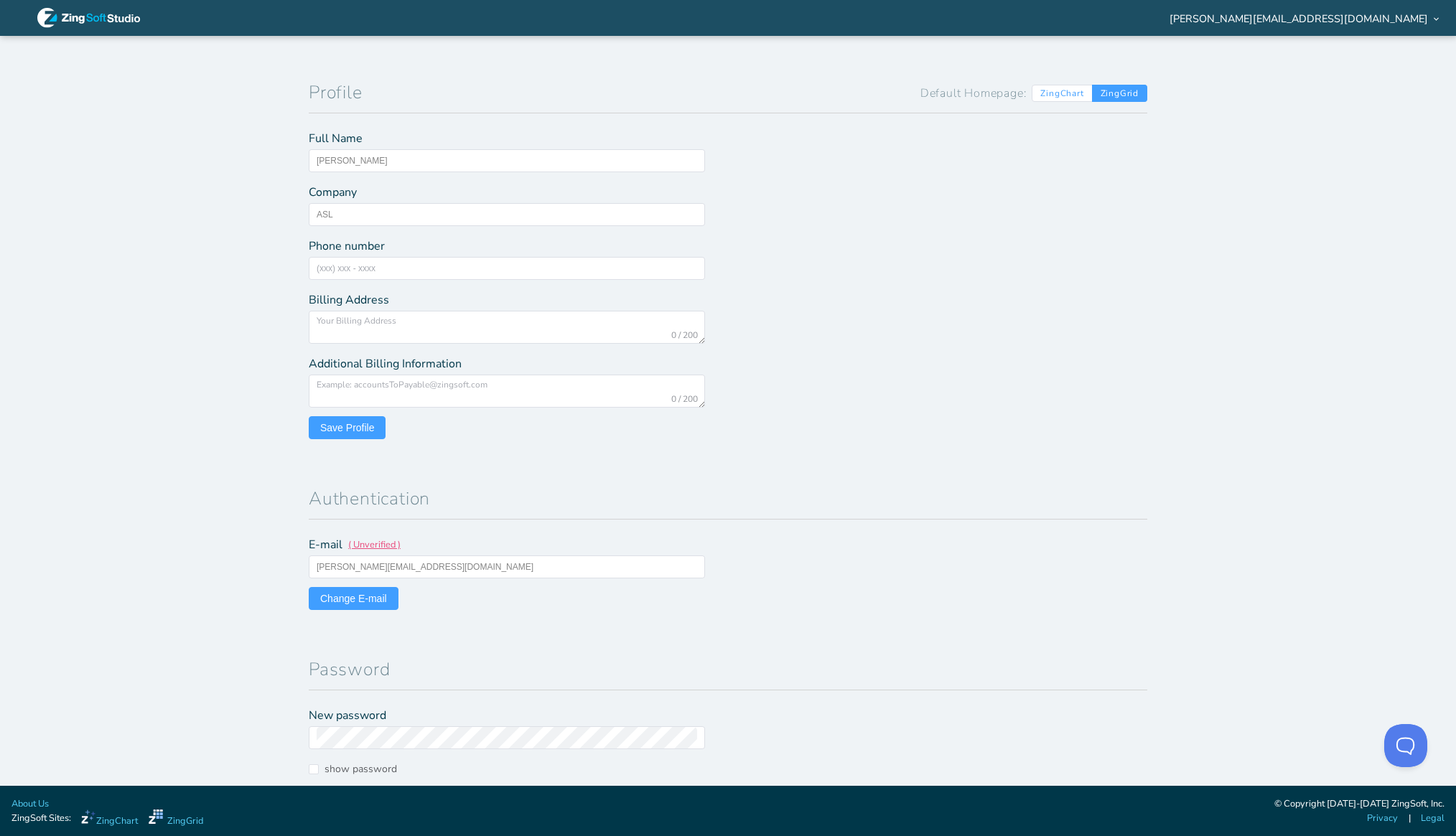
click at [1051, 93] on span "ZingChart" at bounding box center [1061, 93] width 60 height 17
click at [1044, 93] on input "ZingChart" at bounding box center [1040, 92] width 10 height 10
radio input "true"
click at [787, 435] on div at bounding box center [931, 284] width 407 height 319
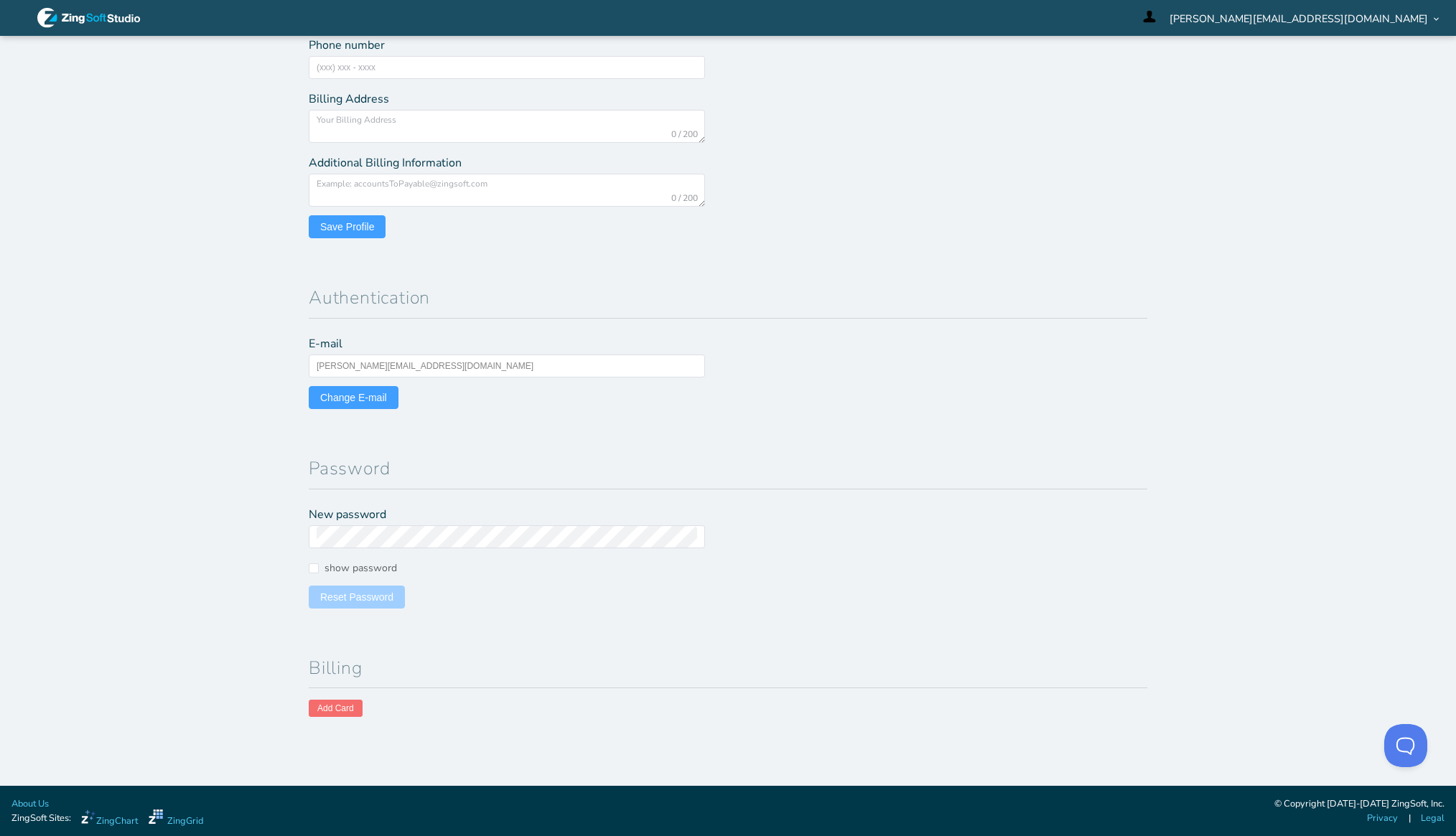
click at [327, 711] on span "Add Card" at bounding box center [335, 709] width 36 height 9
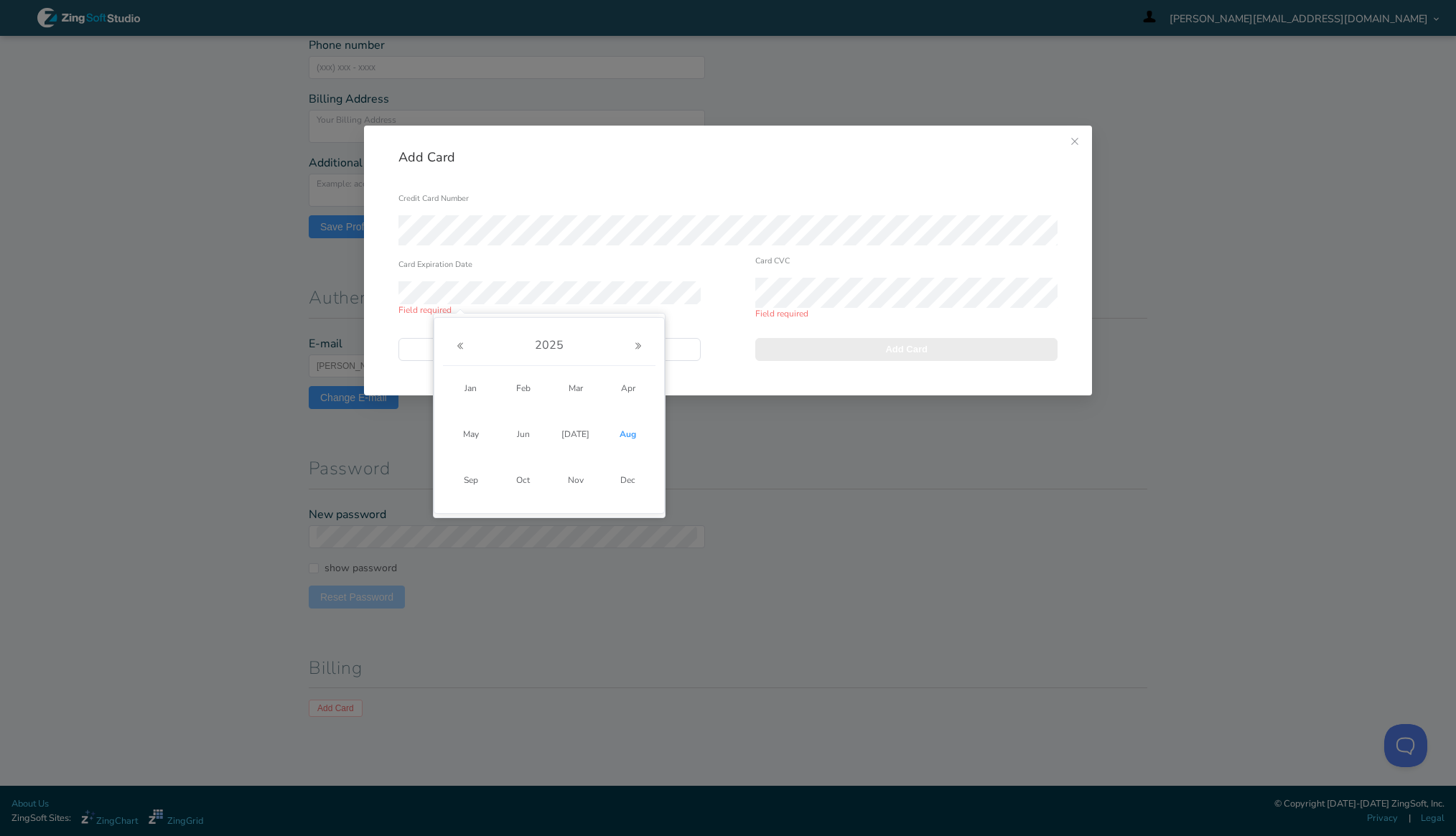
click at [591, 510] on div "[DATE] Jan Feb Mar Apr May Jun [DATE] Aug Sep Oct Nov Dec" at bounding box center [549, 420] width 229 height 187
click at [638, 348] on icon "Next Year" at bounding box center [638, 346] width 9 height 9
click at [632, 437] on span "Aug" at bounding box center [628, 434] width 39 height 26
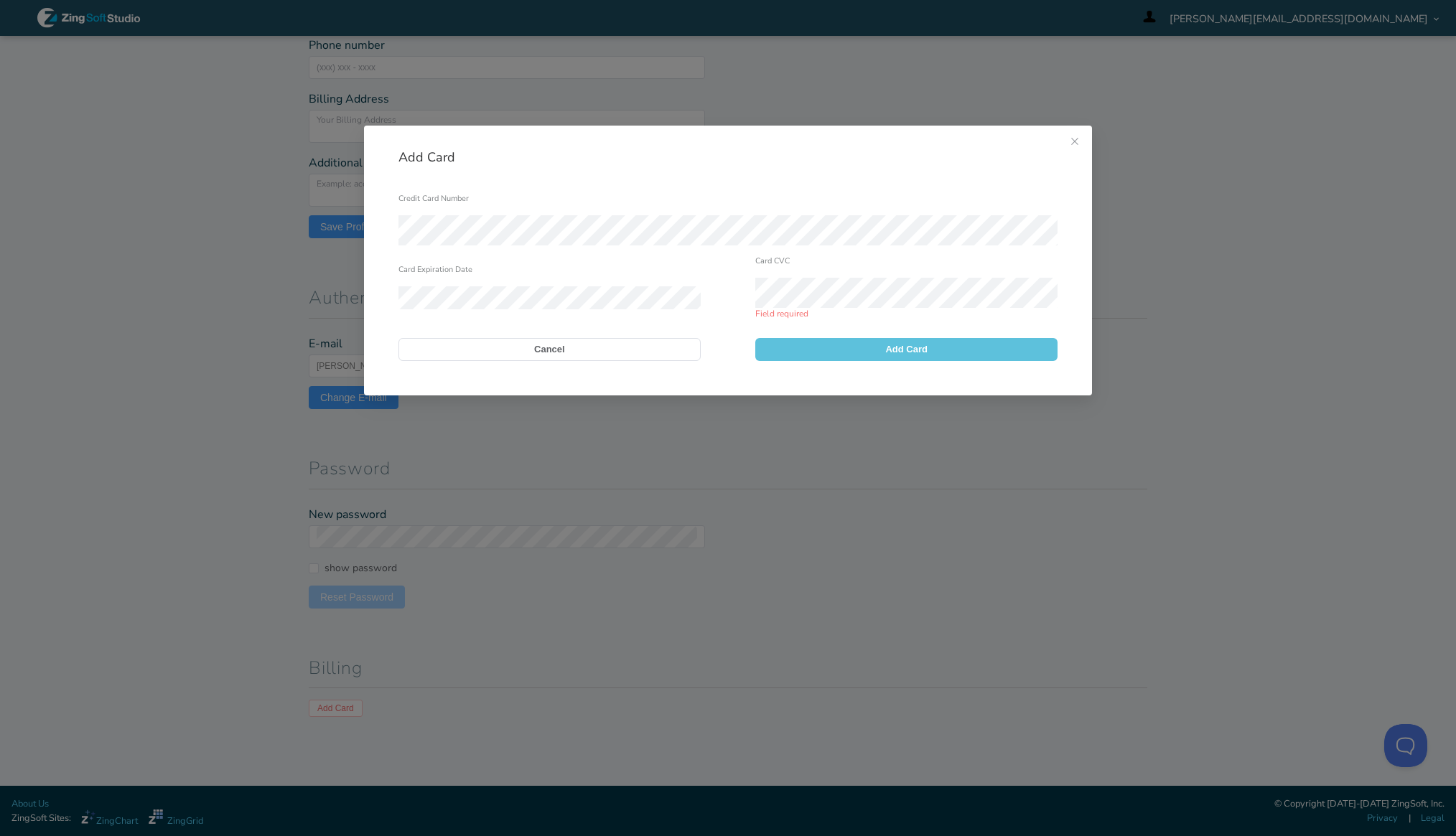
click at [864, 346] on button "Add Card" at bounding box center [906, 349] width 302 height 23
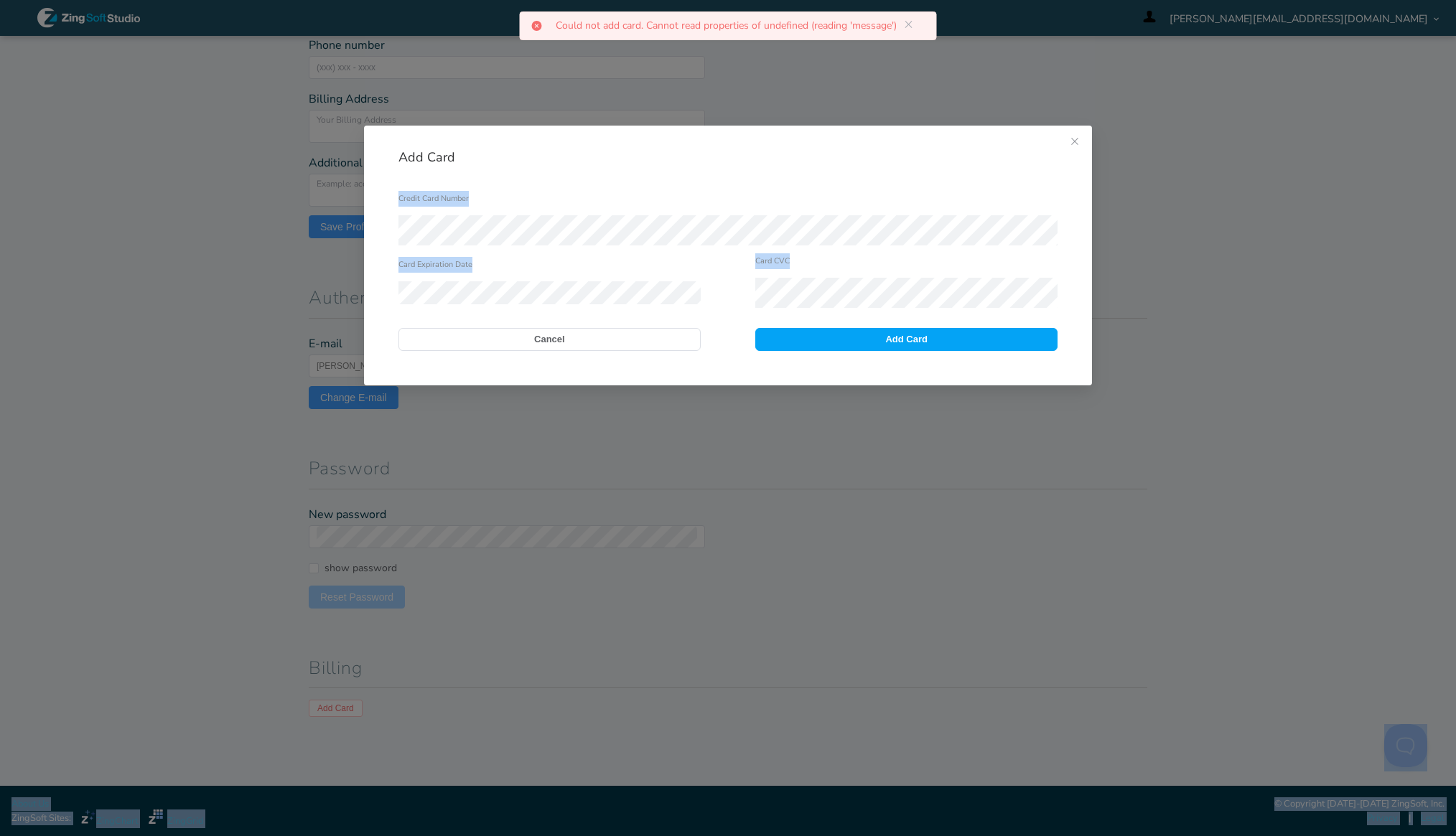
drag, startPoint x: 555, startPoint y: 25, endPoint x: 941, endPoint y: 21, distance: 386.0
click at [941, 21] on body "andy@strategus.co.nz Menu Reminder: Complete your profile to help us better ser…" at bounding box center [728, 418] width 1456 height 836
click at [1075, 143] on icon "Close this dialog" at bounding box center [1074, 141] width 11 height 11
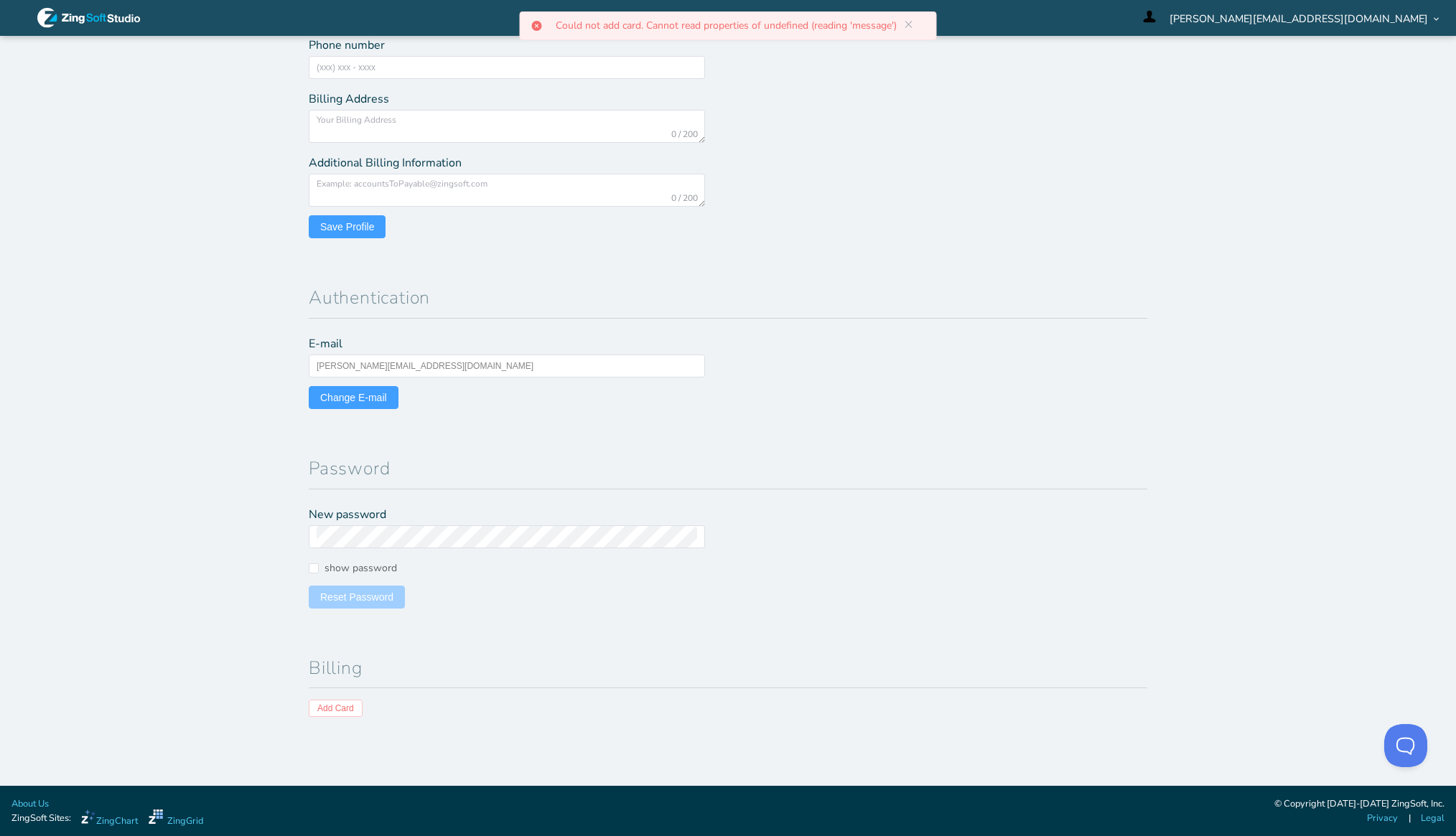
click at [1152, 283] on section "Profile Default Homepage: ZingChart ZingGrid Full Name Andy Company ASL Phone n…" at bounding box center [728, 281] width 862 height 893
click at [864, 234] on div at bounding box center [931, 83] width 407 height 319
click at [909, 27] on icon at bounding box center [909, 24] width 11 height 11
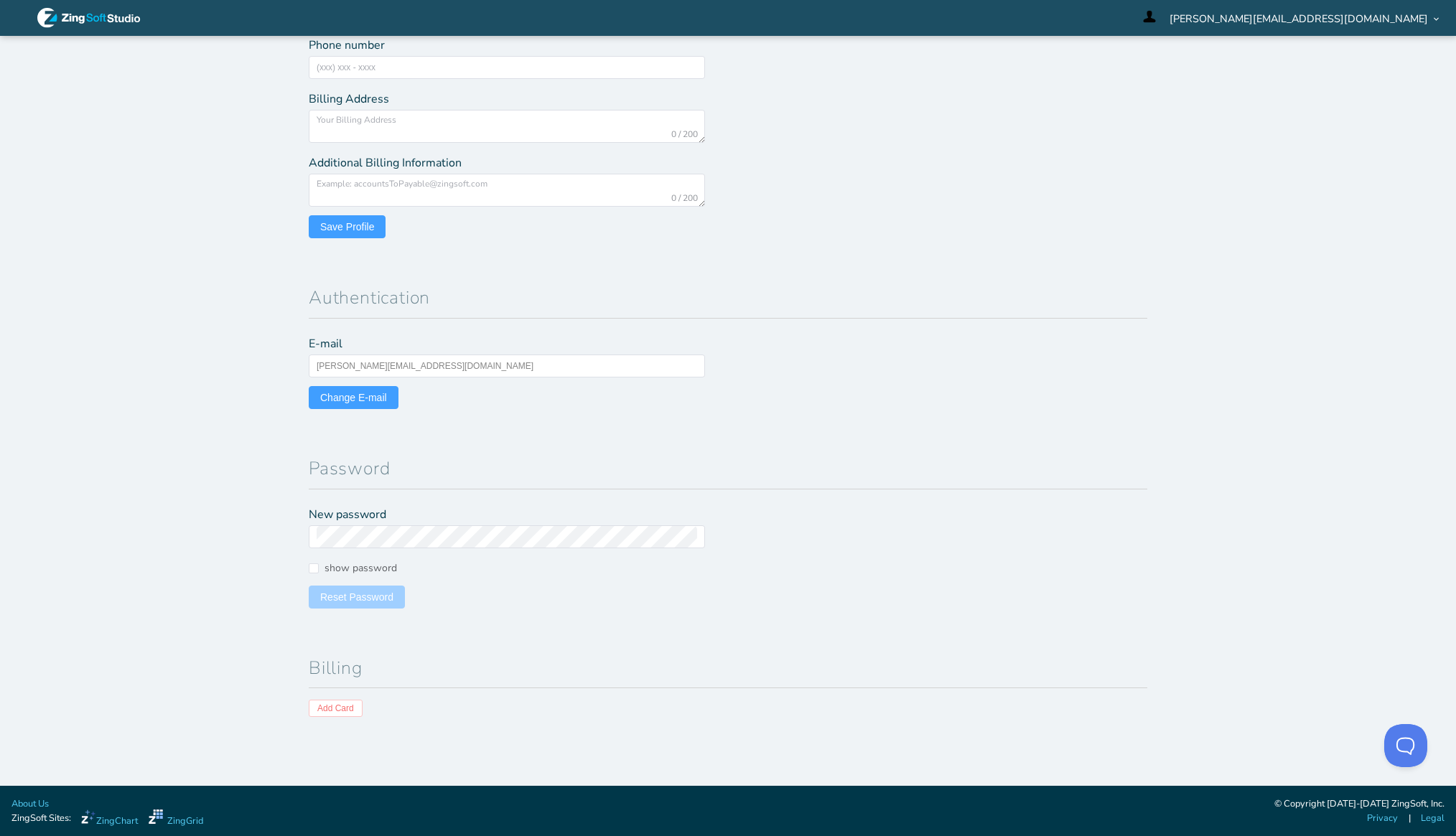
click at [149, 300] on section "Reminder: Complete your profile to help us better serve you! Profile Default Ho…" at bounding box center [728, 410] width 1456 height 750
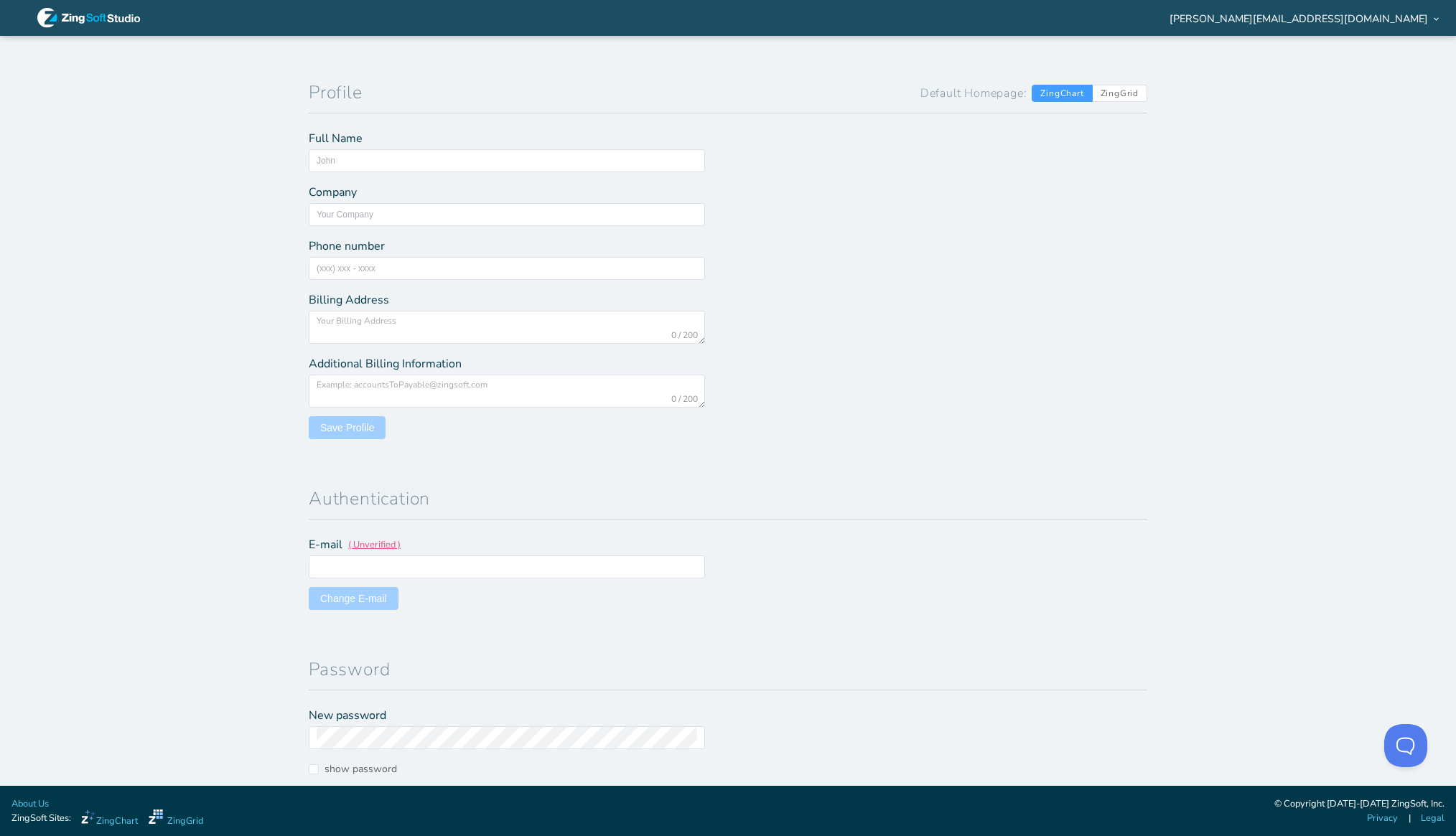
type input "ASL"
type input "[PERSON_NAME][EMAIL_ADDRESS][DOMAIN_NAME]"
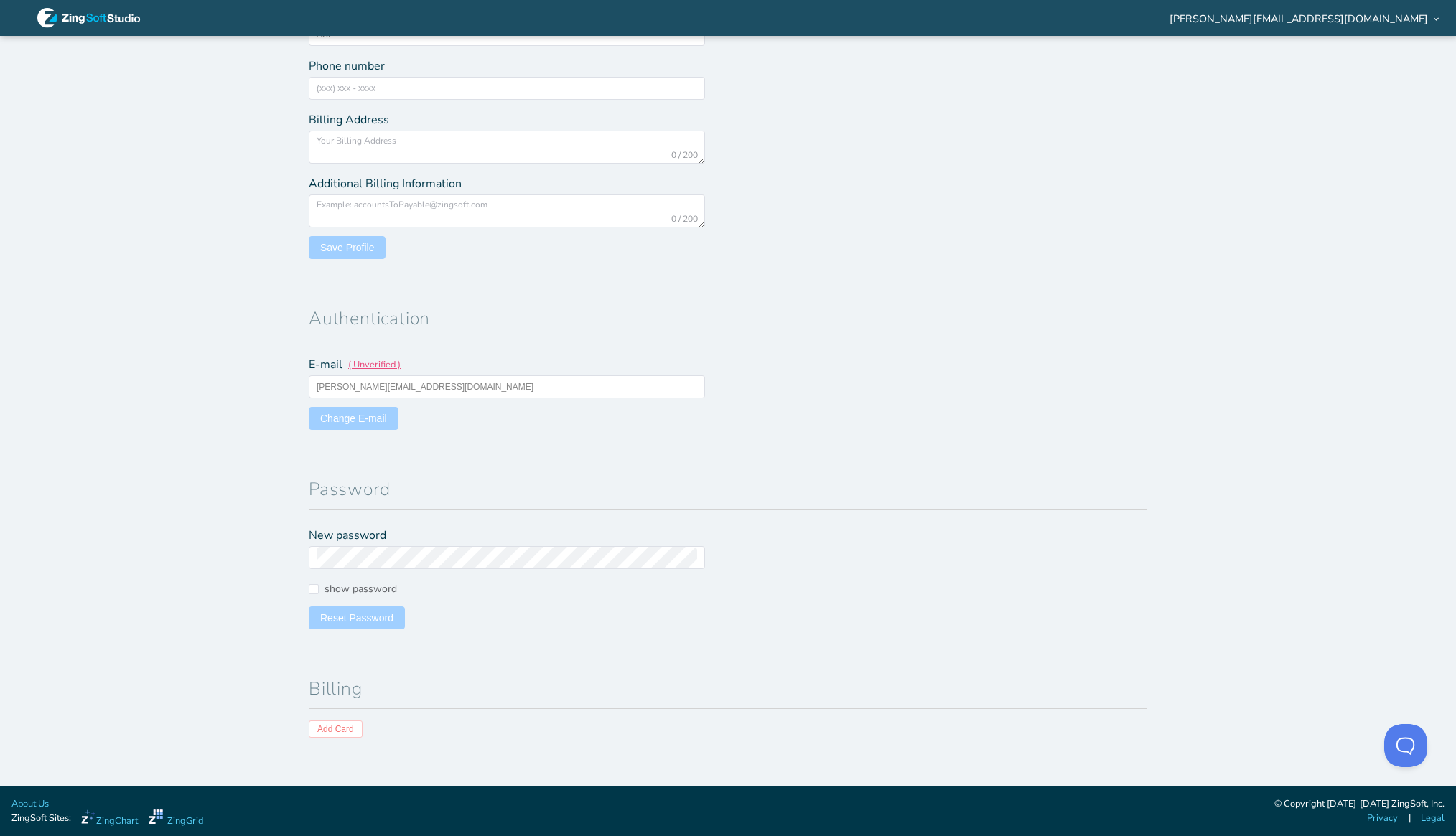
scroll to position [201, 0]
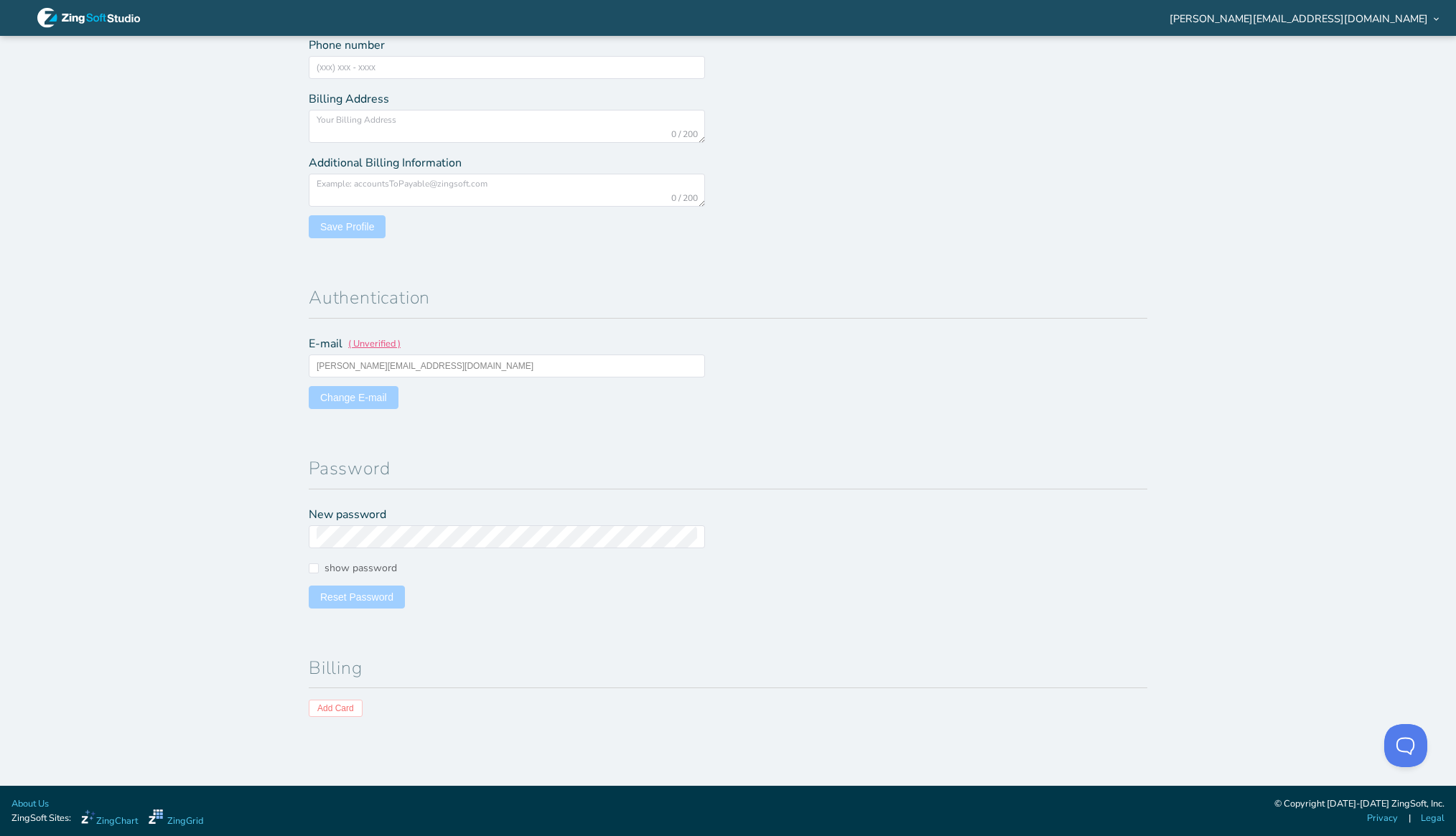
click at [200, 362] on section "Reminder: Complete your profile to help us better serve you! Profile Default Ho…" at bounding box center [728, 410] width 1456 height 750
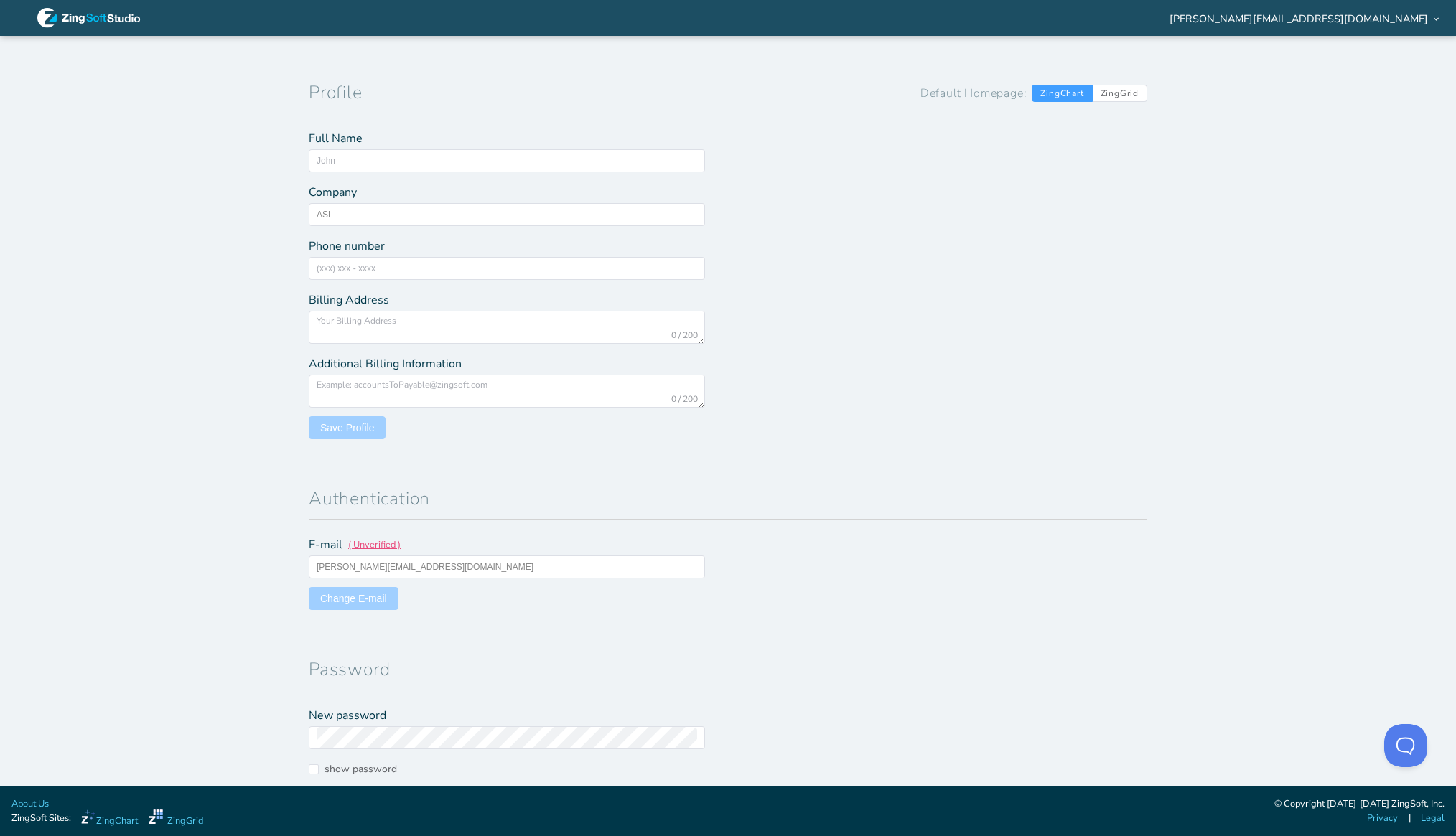
click at [894, 71] on header "Profile Default Homepage: [PERSON_NAME]" at bounding box center [728, 91] width 839 height 45
click at [1422, 22] on span "[PERSON_NAME][EMAIL_ADDRESS][DOMAIN_NAME]" at bounding box center [1298, 18] width 258 height 10
click at [1265, 188] on section "Reminder: Complete your profile to help us better serve you! Profile Default Ho…" at bounding box center [728, 410] width 1456 height 750
click at [1364, 17] on span "[PERSON_NAME][EMAIL_ADDRESS][DOMAIN_NAME]" at bounding box center [1298, 18] width 258 height 10
click at [1349, 165] on li "Logout" at bounding box center [1466, 162] width 316 height 23
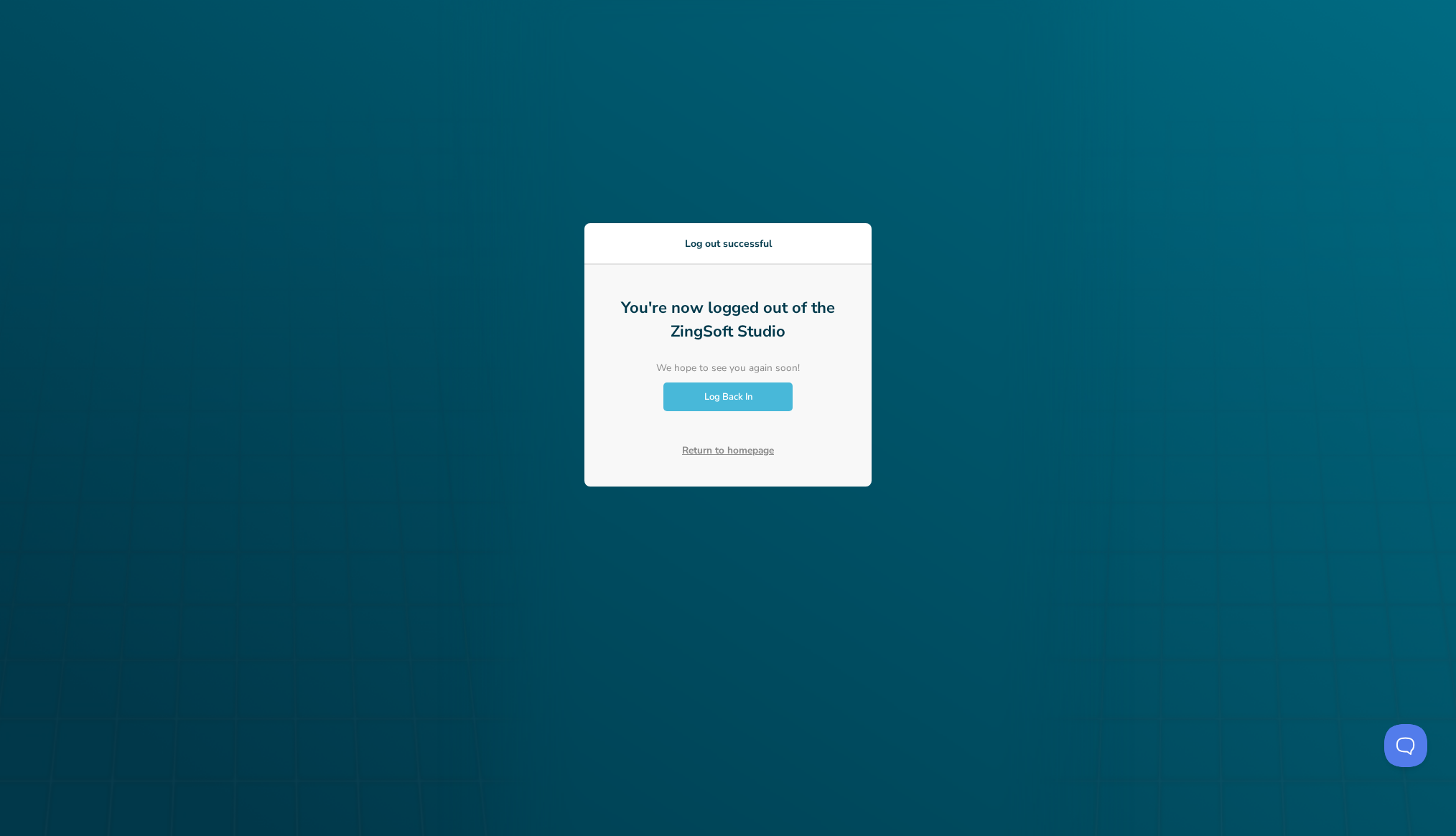
click at [762, 392] on div "Log Back In" at bounding box center [728, 397] width 129 height 29
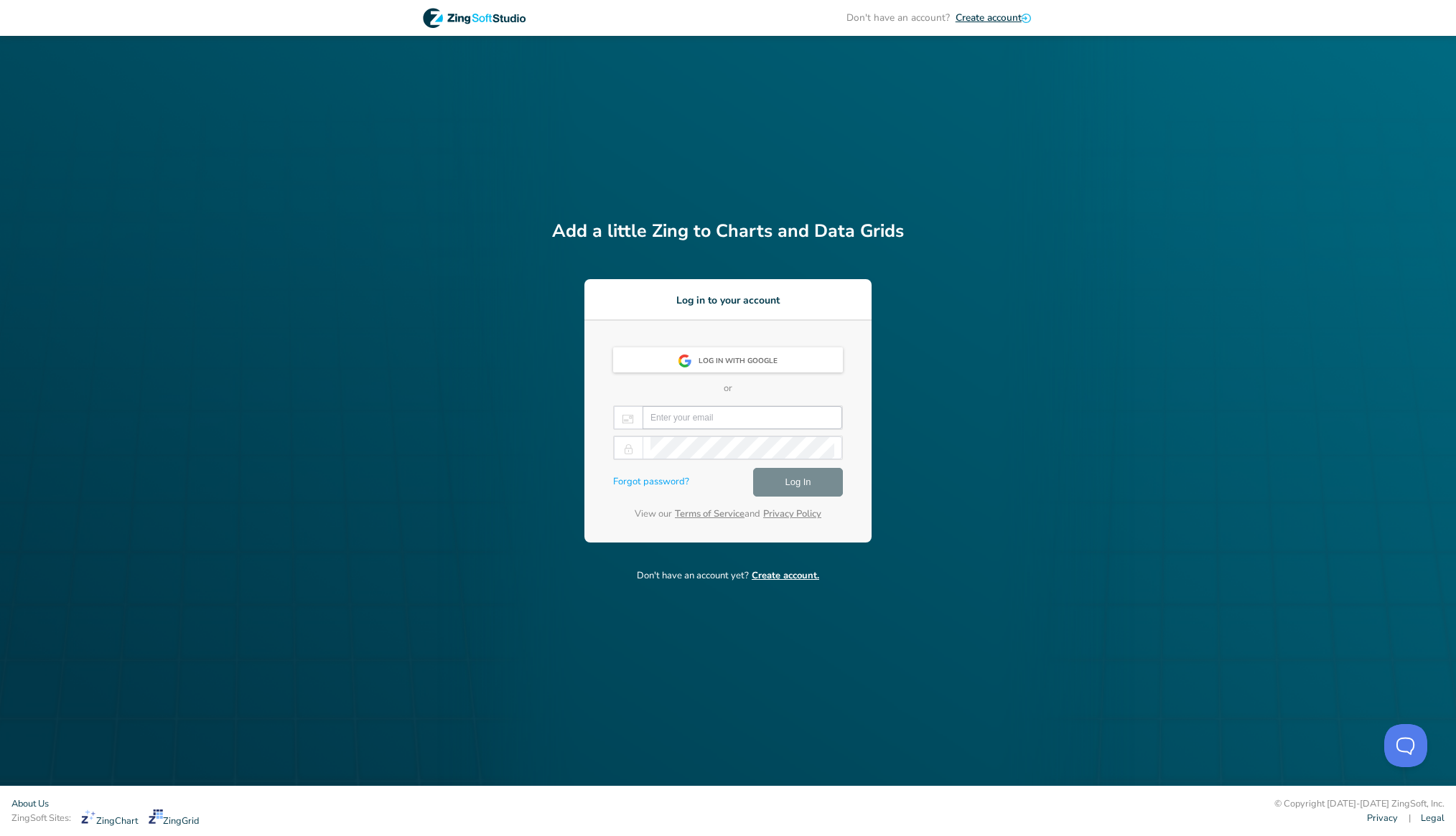
click at [764, 419] on input "email" at bounding box center [742, 418] width 184 height 22
paste input "[PERSON_NAME][EMAIL_ADDRESS][DOMAIN_NAME]"
type input "[PERSON_NAME][EMAIL_ADDRESS][DOMAIN_NAME]"
click at [778, 485] on button "Log In" at bounding box center [798, 482] width 89 height 29
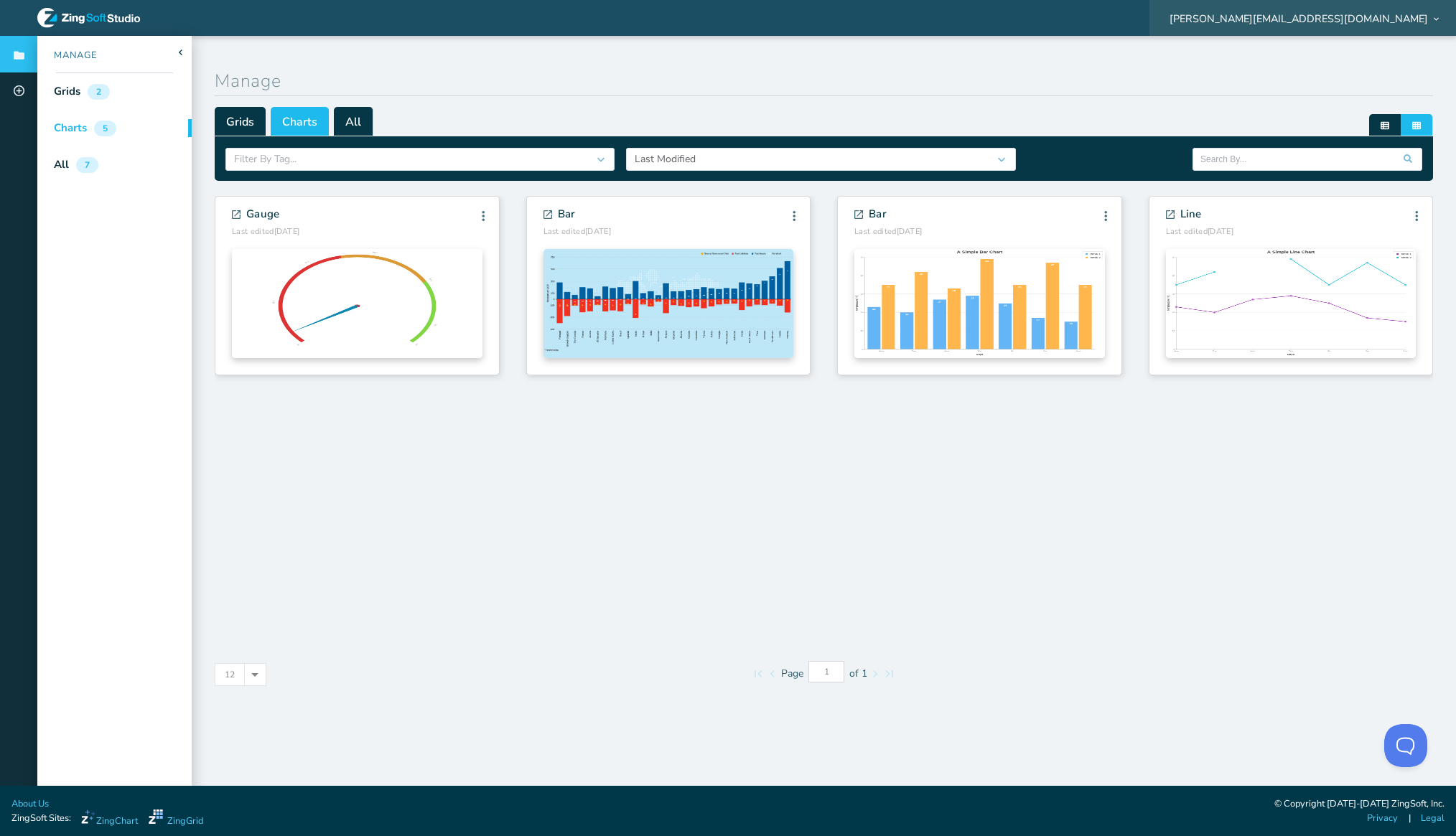
click at [1422, 22] on span "[PERSON_NAME][EMAIL_ADDRESS][DOMAIN_NAME]" at bounding box center [1298, 18] width 258 height 10
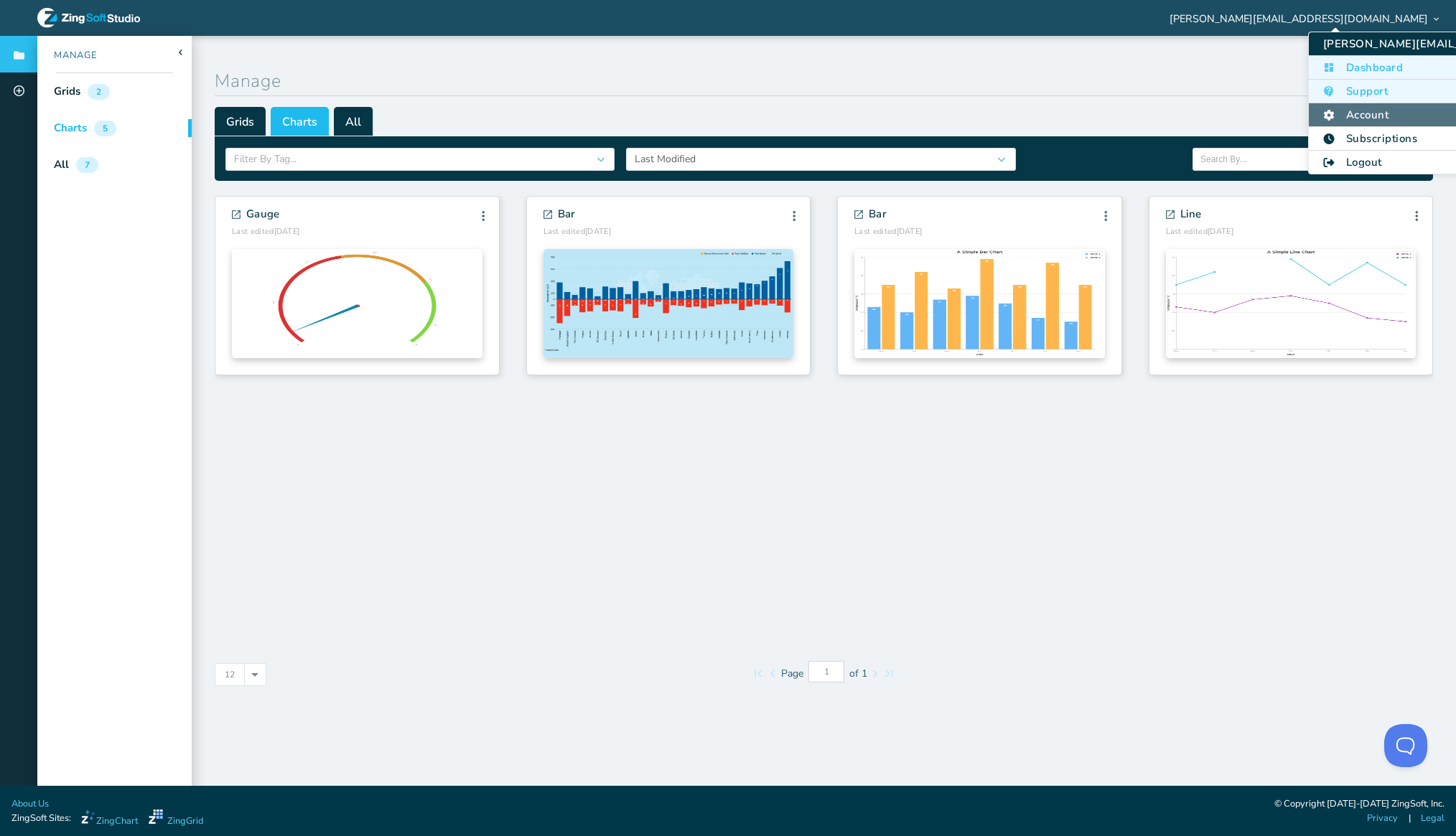
click at [1366, 118] on li "Account" at bounding box center [1466, 115] width 316 height 24
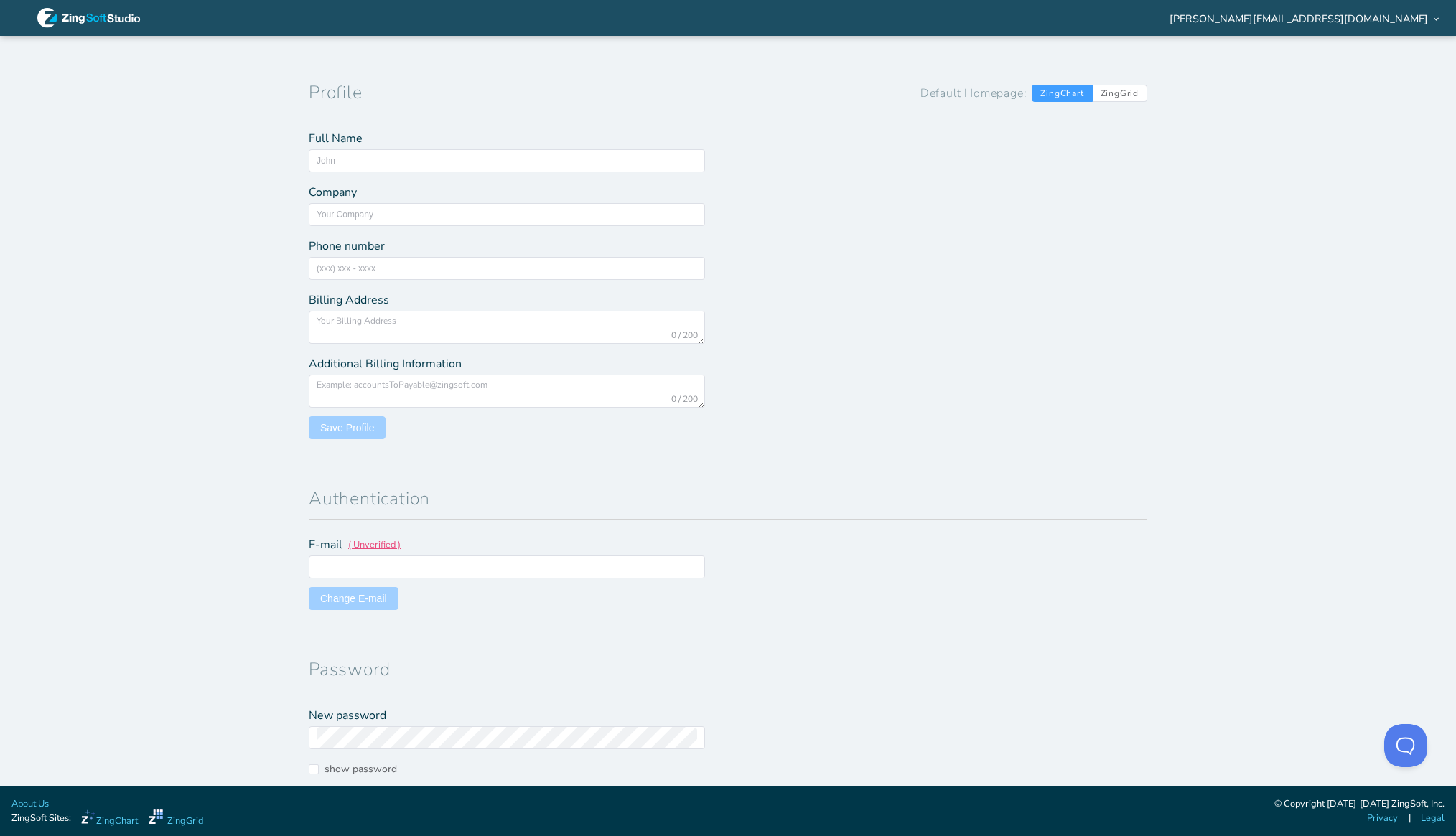
type input "ASL"
type input "[PERSON_NAME][EMAIL_ADDRESS][DOMAIN_NAME]"
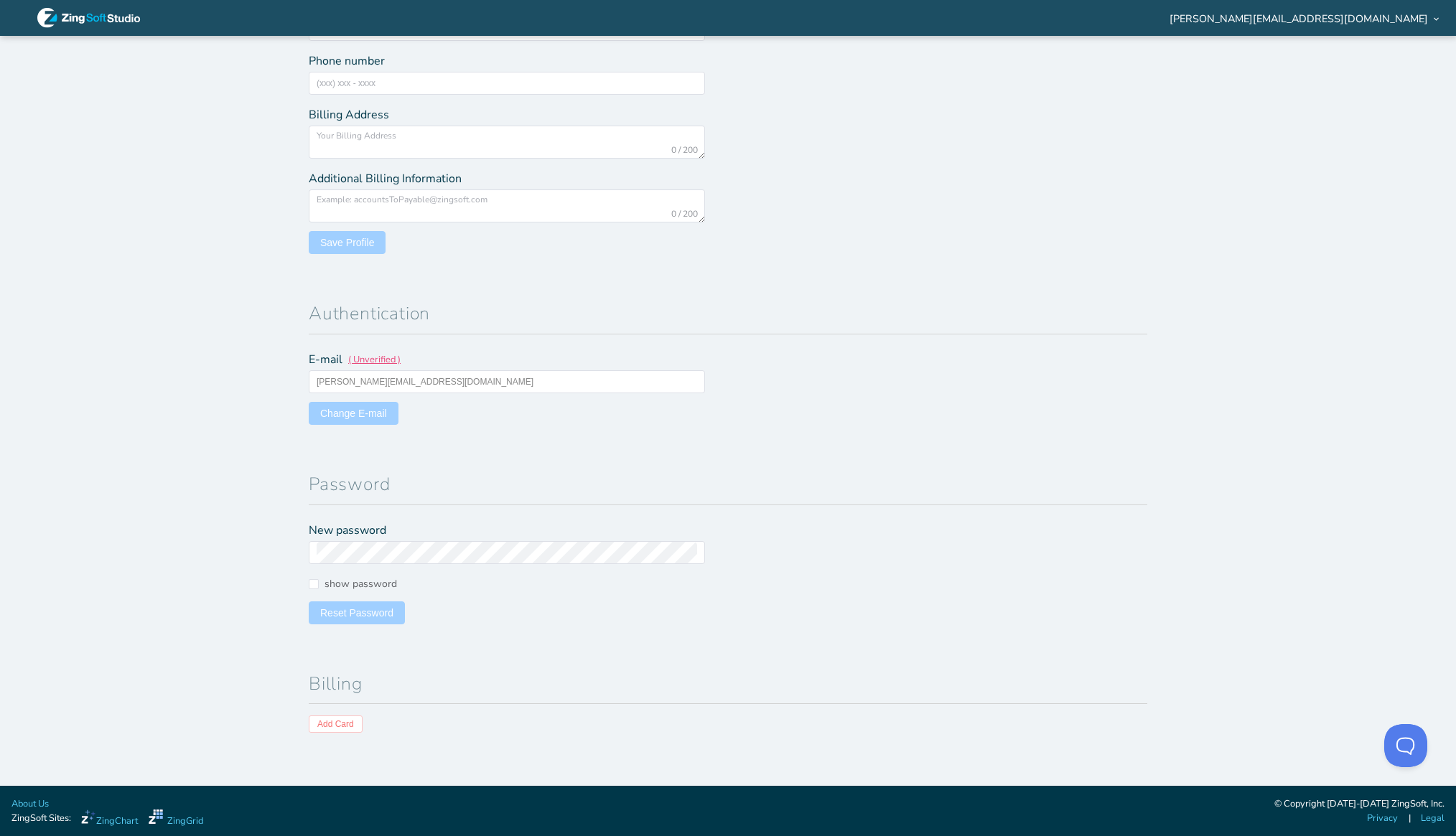
scroll to position [201, 0]
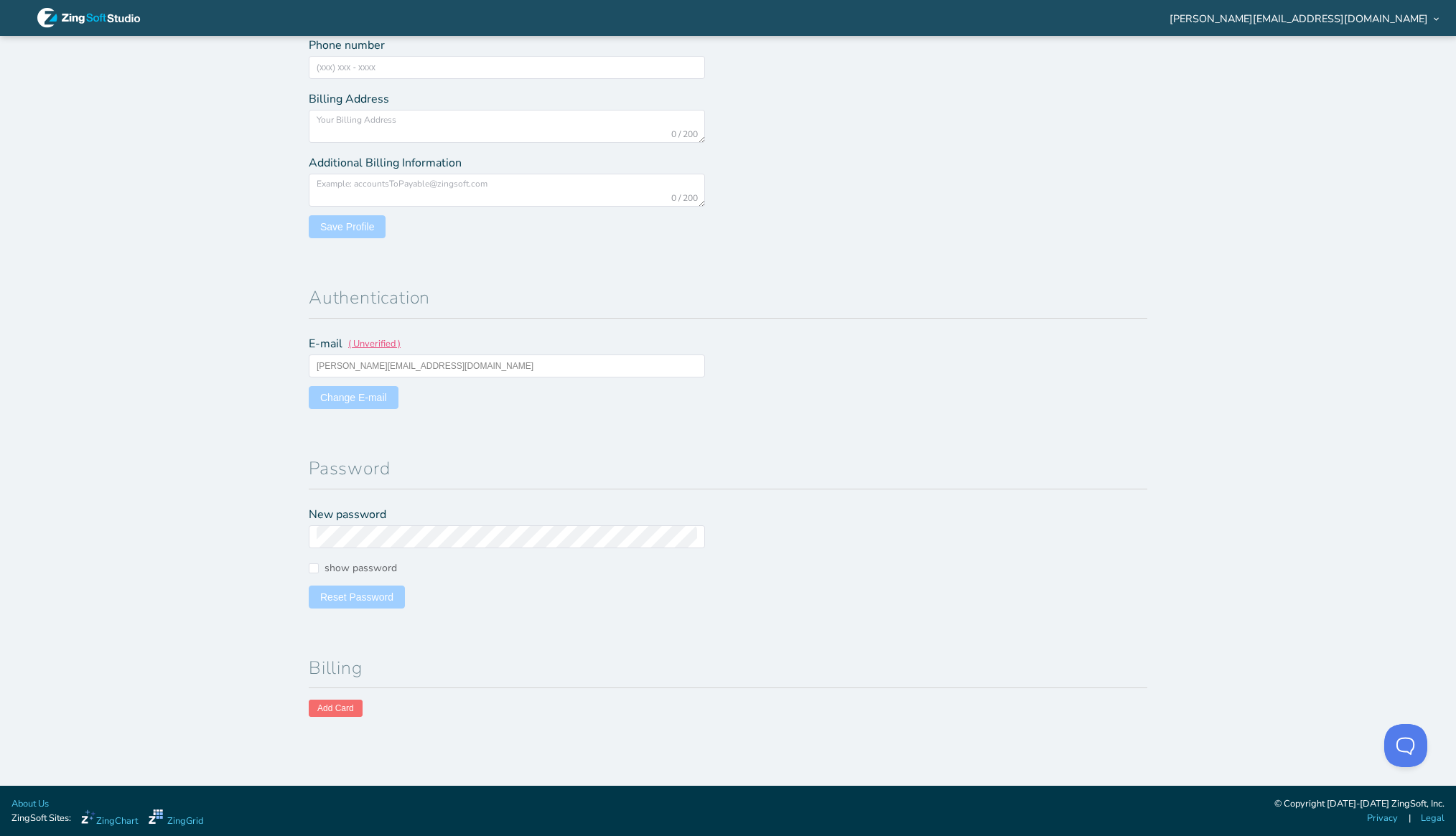
click at [331, 709] on span "Add Card" at bounding box center [335, 709] width 36 height 9
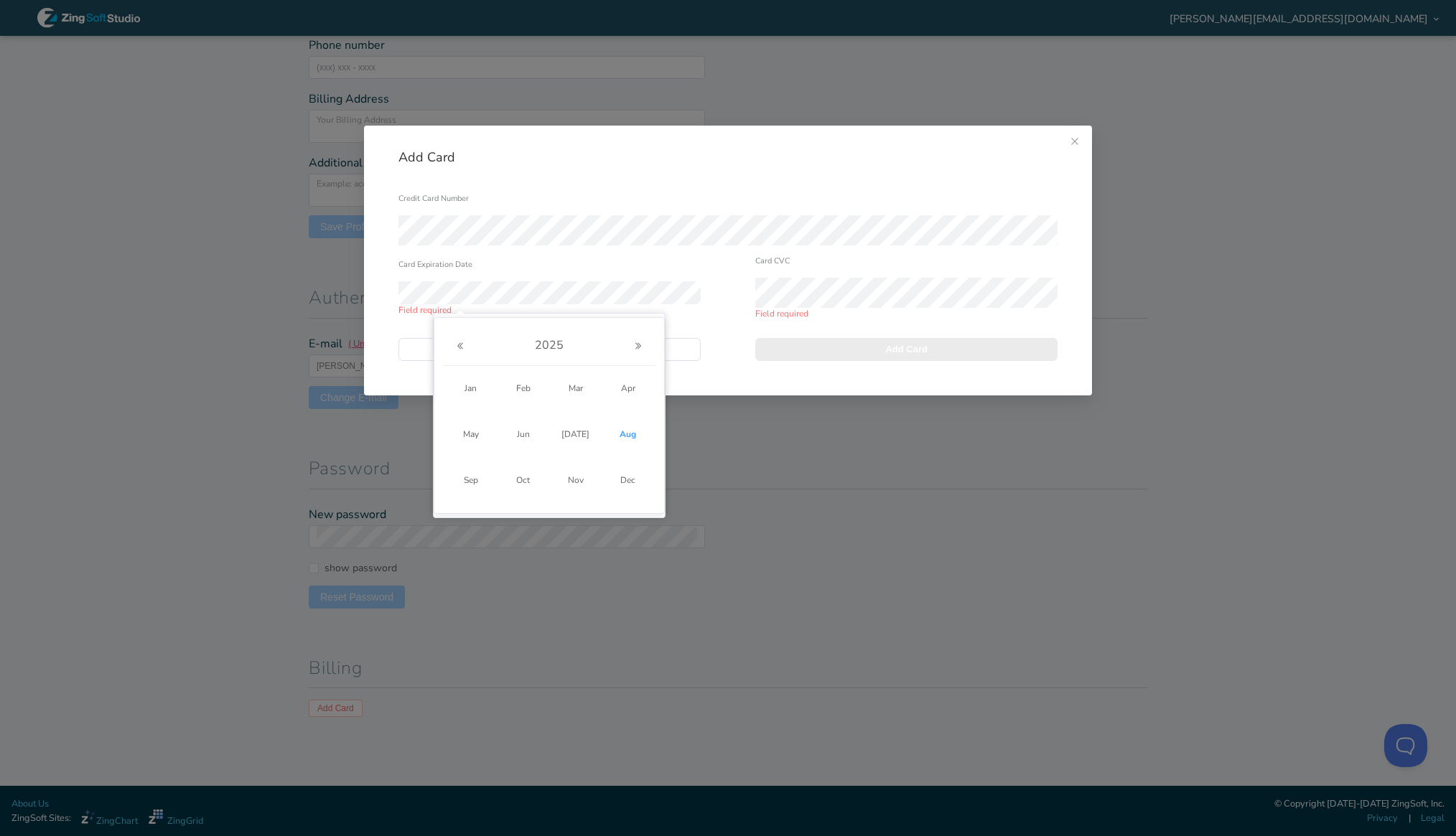
click at [567, 504] on div "[DATE] Jan Feb Mar Apr May Jun [DATE] Aug Sep Oct Nov Dec" at bounding box center [549, 420] width 229 height 187
click at [638, 342] on icon "Next Year" at bounding box center [638, 346] width 9 height 9
click at [629, 438] on span "Aug" at bounding box center [628, 434] width 39 height 26
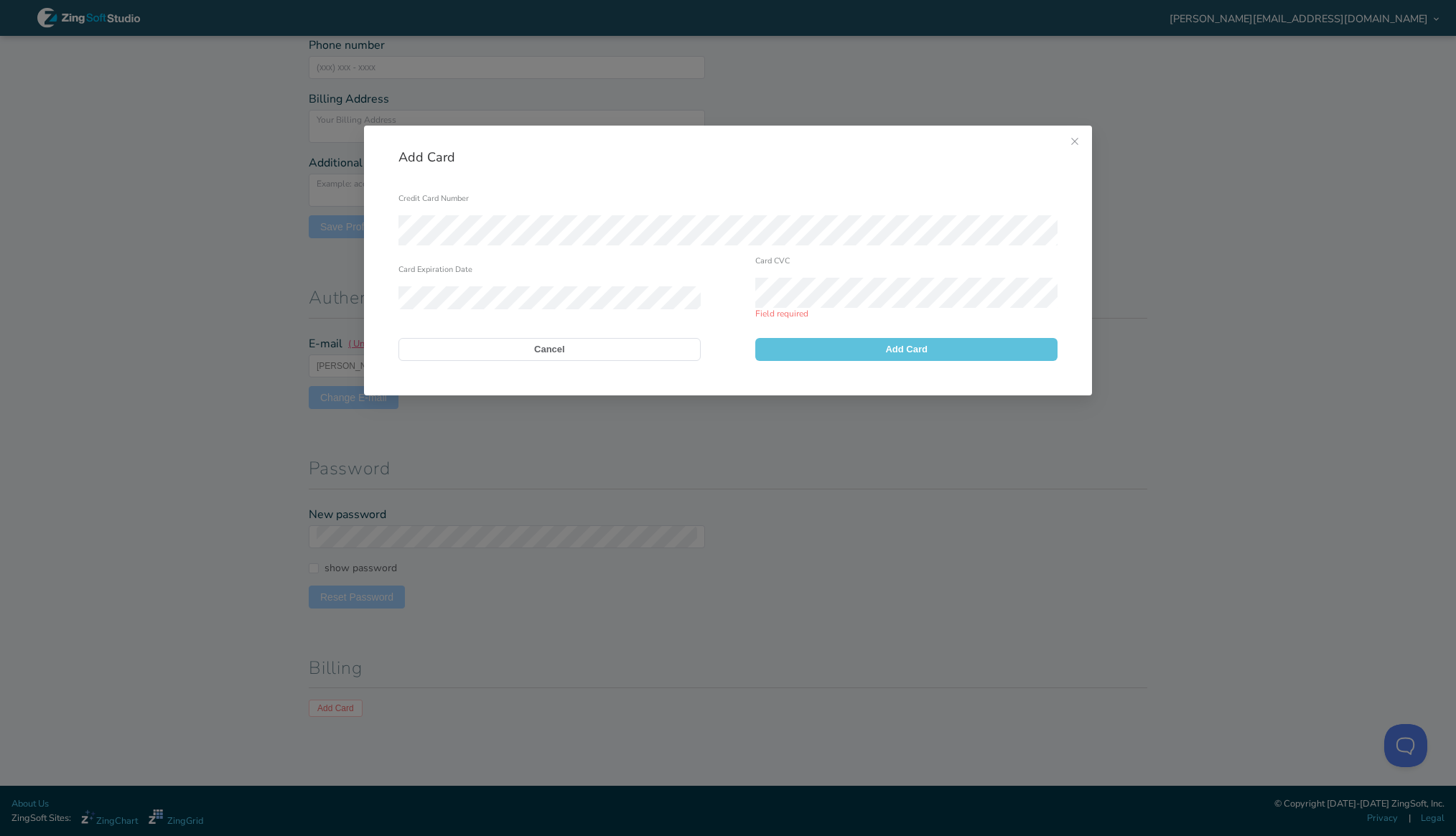
click at [843, 352] on button "Add Card" at bounding box center [906, 349] width 302 height 23
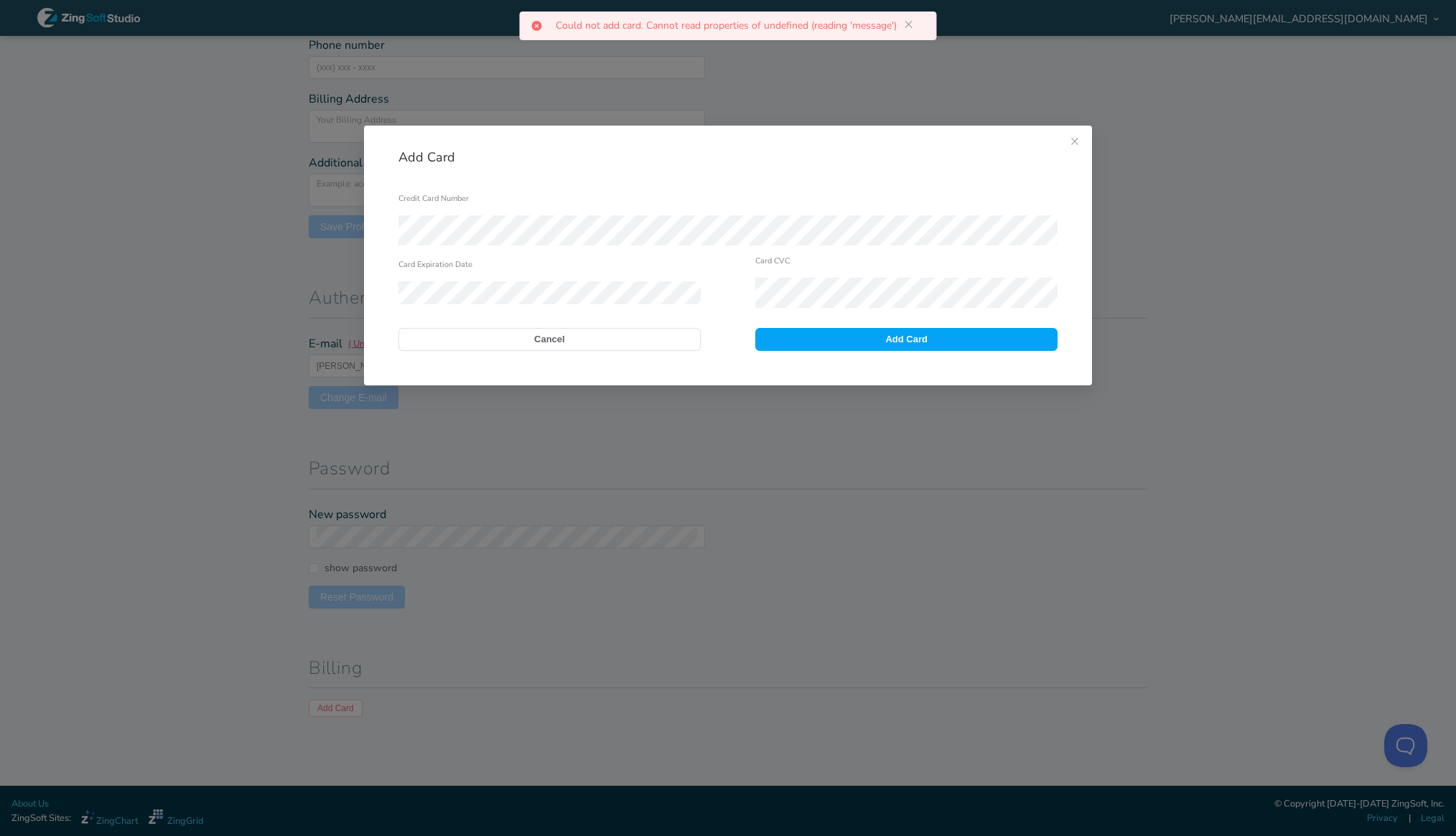
click at [910, 21] on icon at bounding box center [909, 24] width 11 height 11
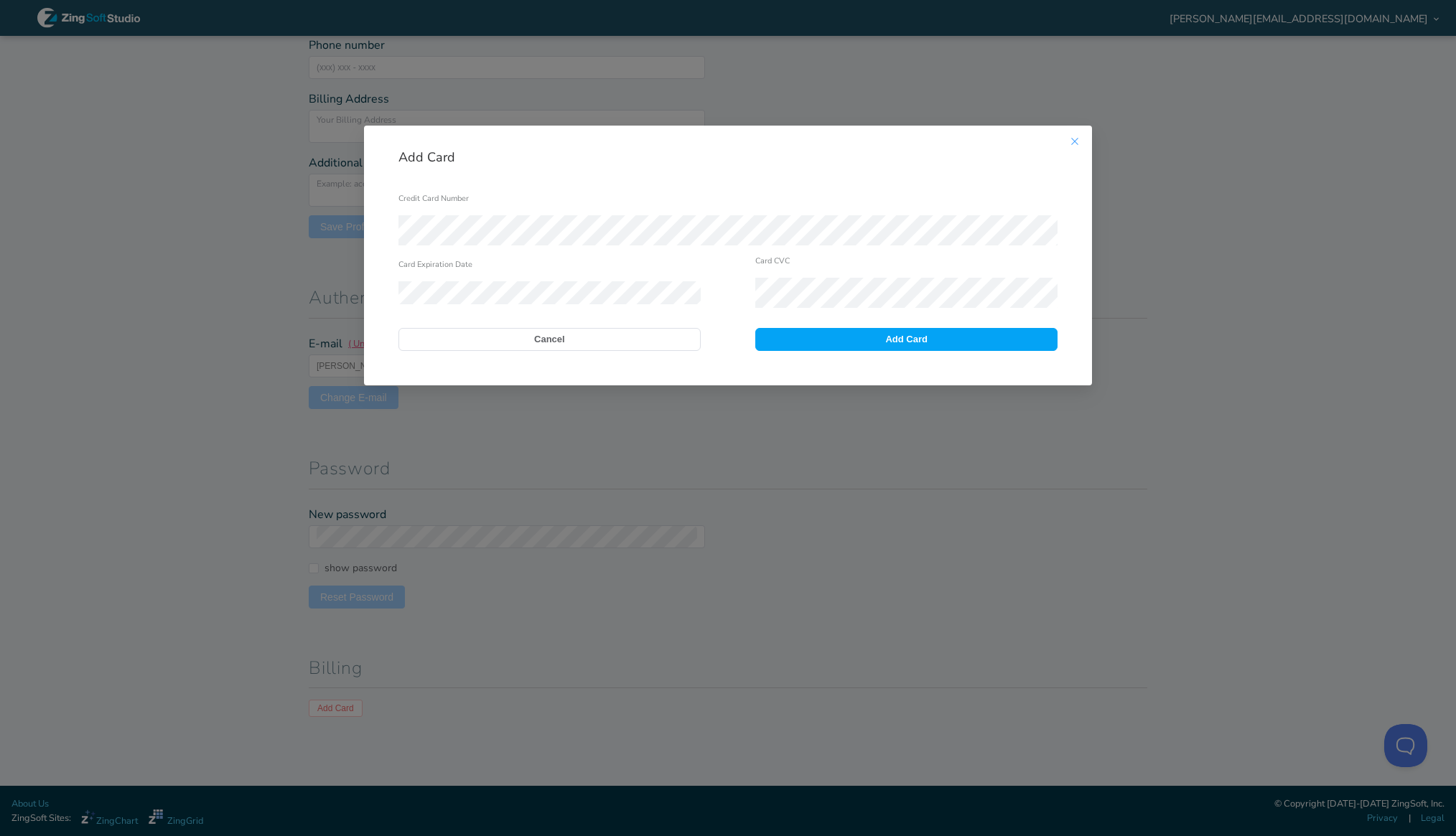
click at [1075, 144] on icon "Close this dialog" at bounding box center [1074, 141] width 11 height 11
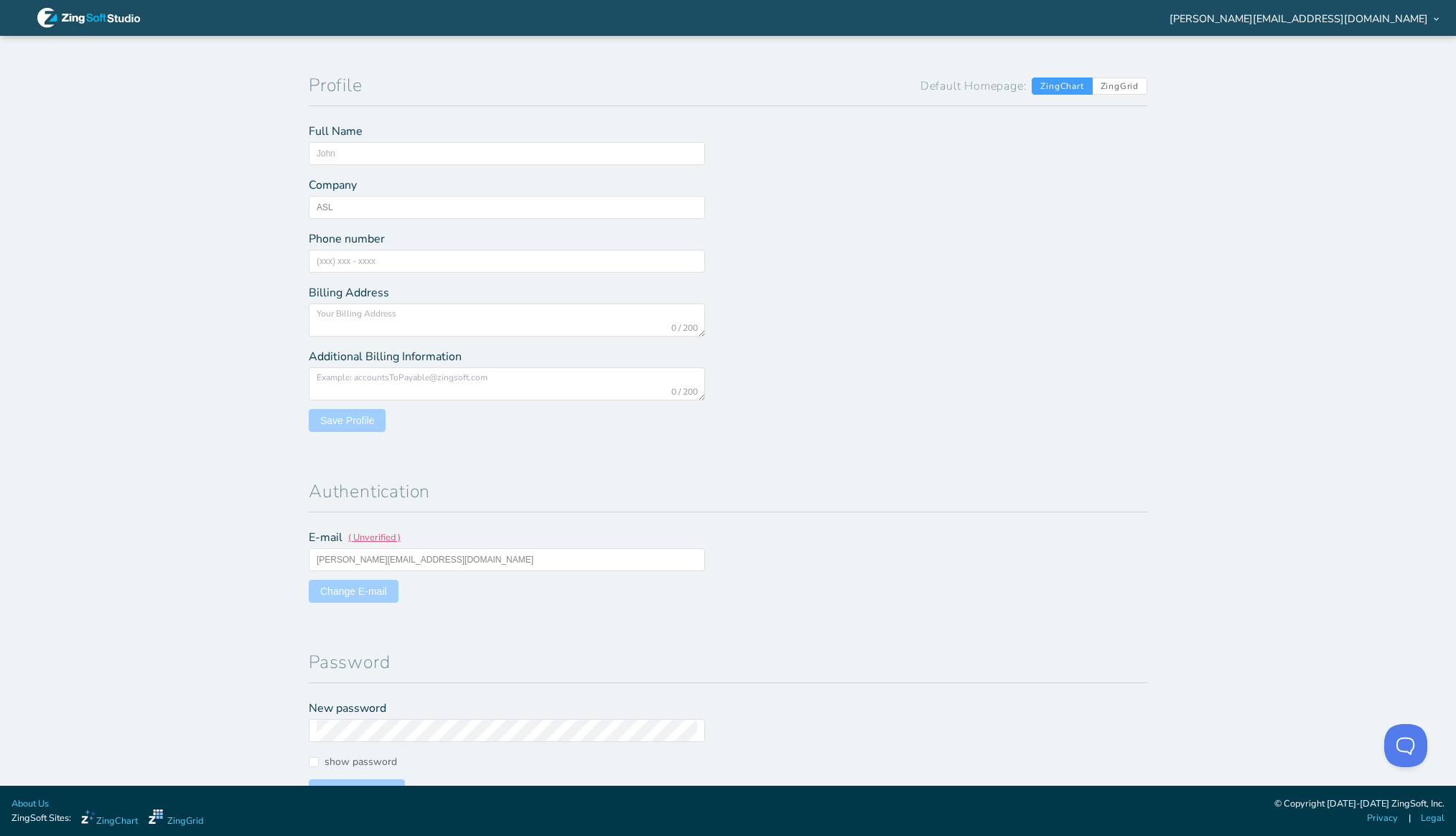
scroll to position [0, 0]
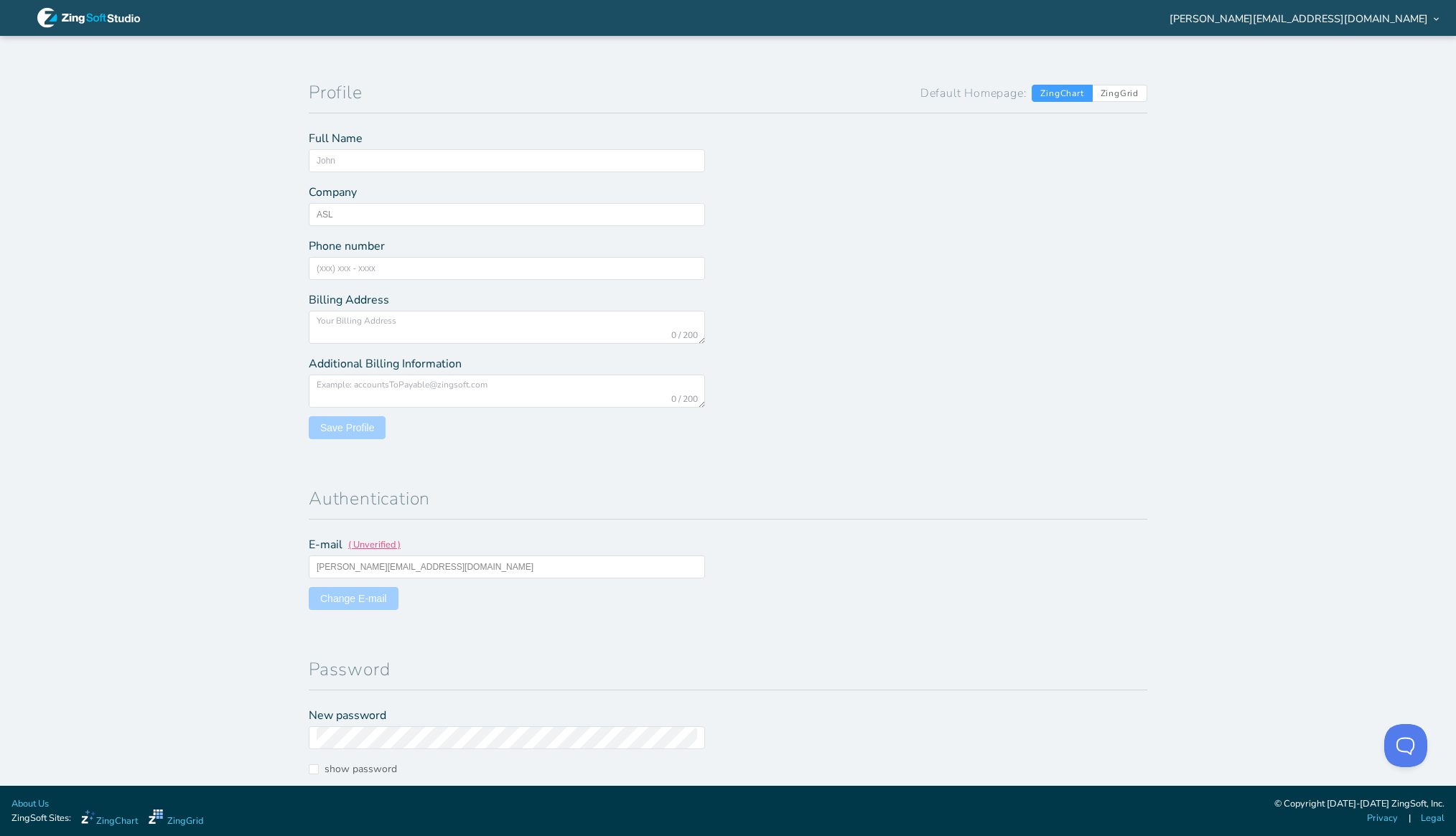
click at [86, 16] on icon at bounding box center [89, 18] width 104 height 20
type input "ASL"
type input "[PERSON_NAME][EMAIL_ADDRESS][DOMAIN_NAME]"
